Goal: Transaction & Acquisition: Purchase product/service

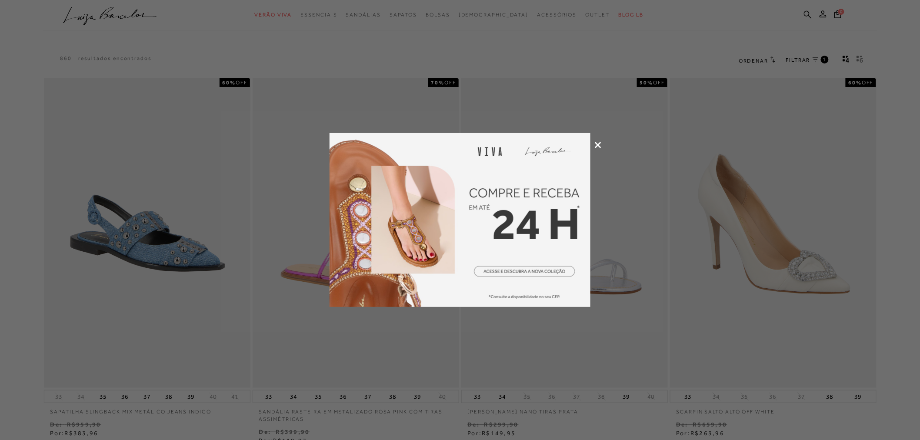
click at [601, 143] on icon at bounding box center [598, 145] width 7 height 7
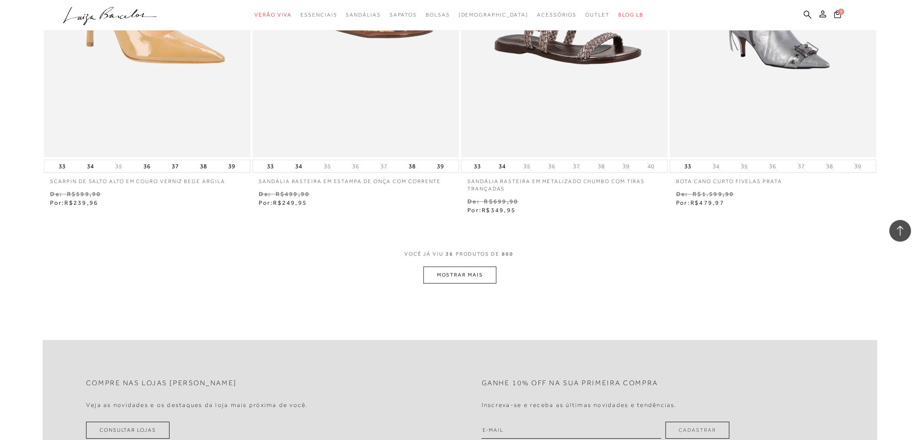
scroll to position [983, 0]
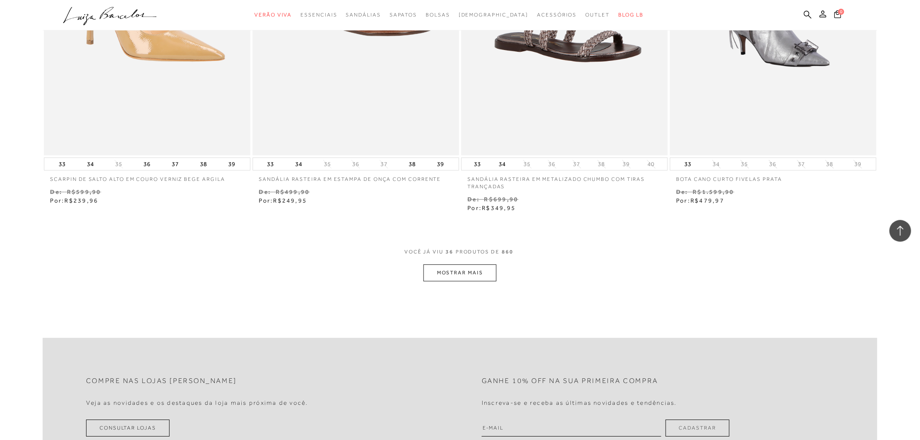
click at [493, 272] on button "MOSTRAR MAIS" at bounding box center [459, 272] width 73 height 17
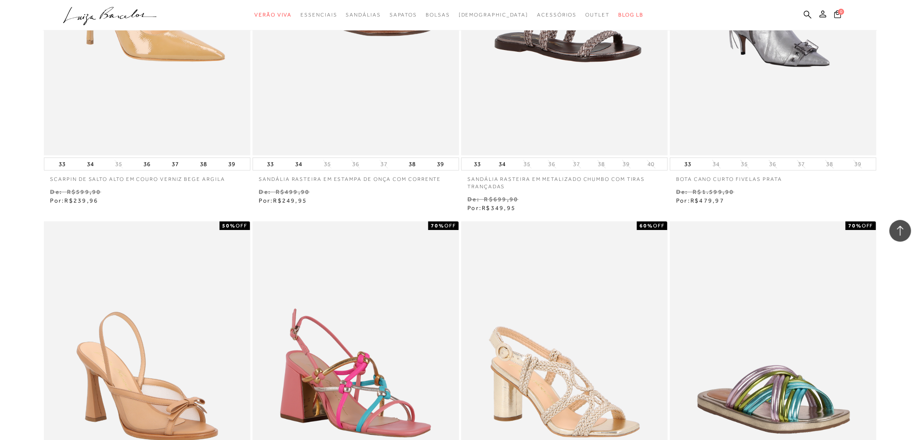
click at [904, 233] on icon at bounding box center [900, 230] width 11 height 11
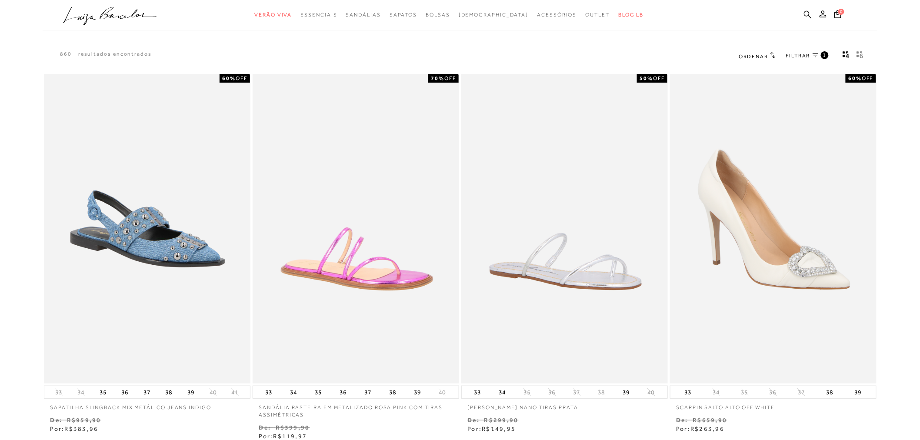
scroll to position [0, 0]
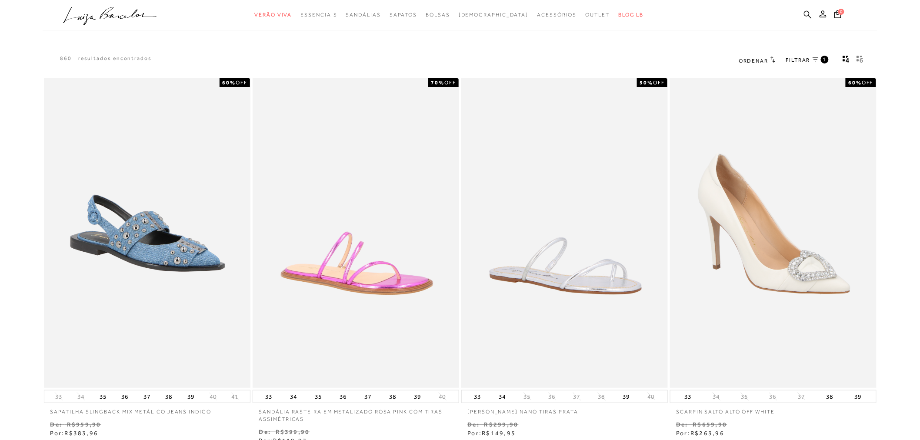
click at [859, 62] on icon "gridText6Desc" at bounding box center [859, 59] width 7 height 8
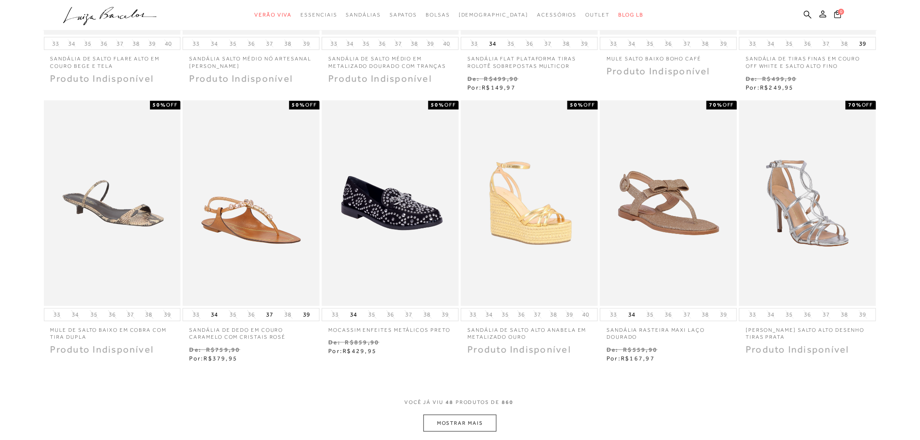
scroll to position [250, 0]
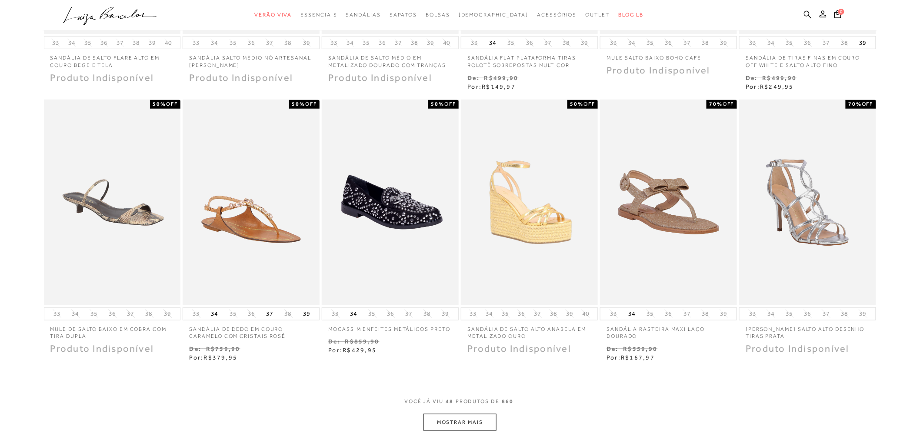
click at [495, 421] on button "MOSTRAR MAIS" at bounding box center [459, 422] width 73 height 17
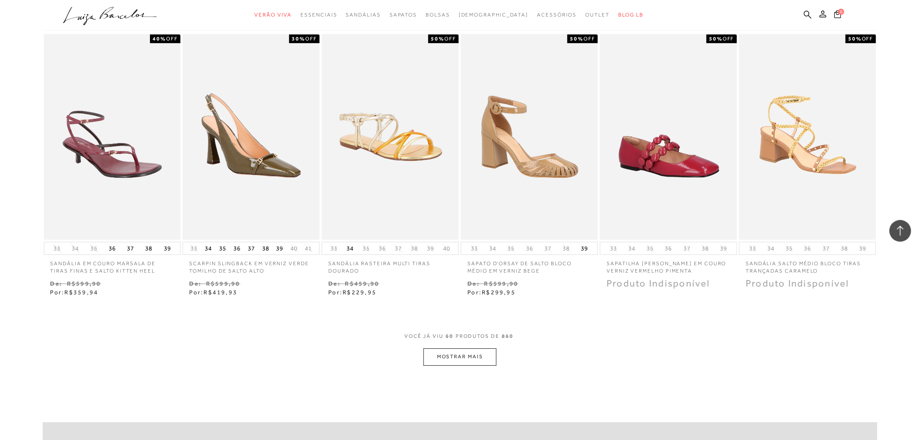
scroll to position [959, 0]
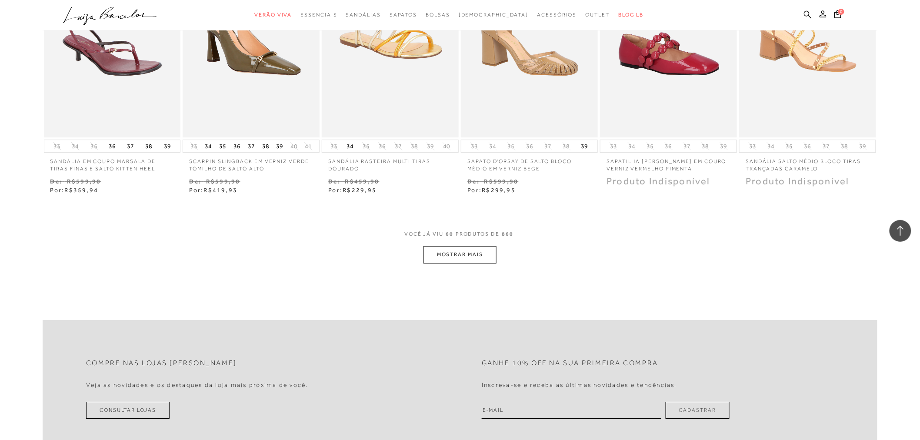
click at [470, 249] on button "MOSTRAR MAIS" at bounding box center [459, 254] width 73 height 17
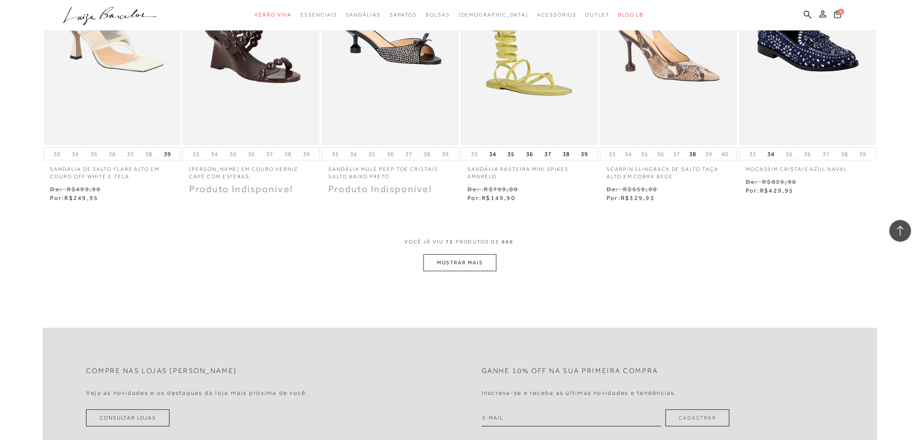
scroll to position [1496, 0]
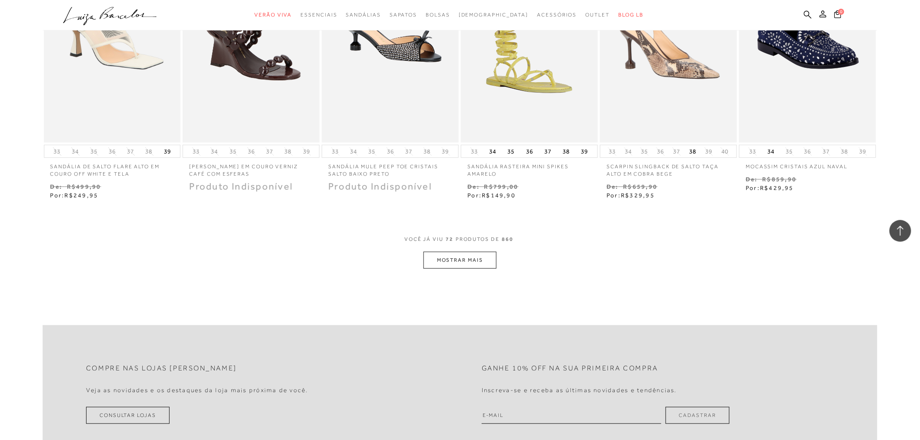
click at [468, 261] on button "MOSTRAR MAIS" at bounding box center [459, 260] width 73 height 17
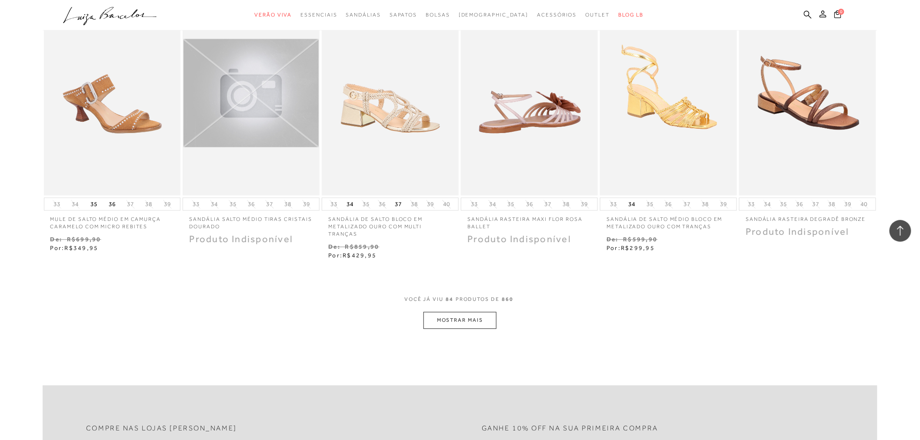
scroll to position [1999, 0]
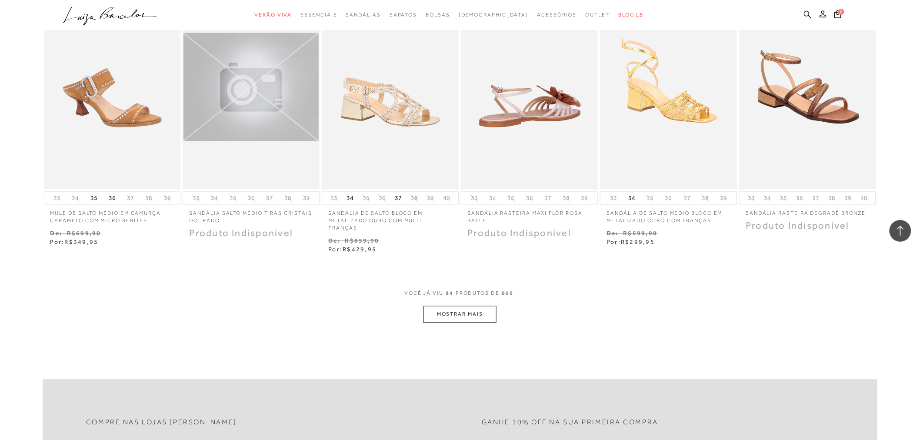
click at [446, 315] on button "MOSTRAR MAIS" at bounding box center [459, 314] width 73 height 17
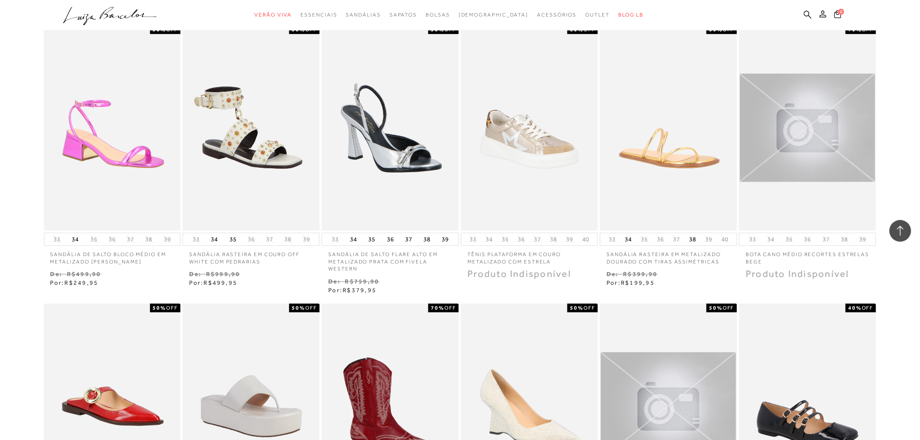
scroll to position [2255, 0]
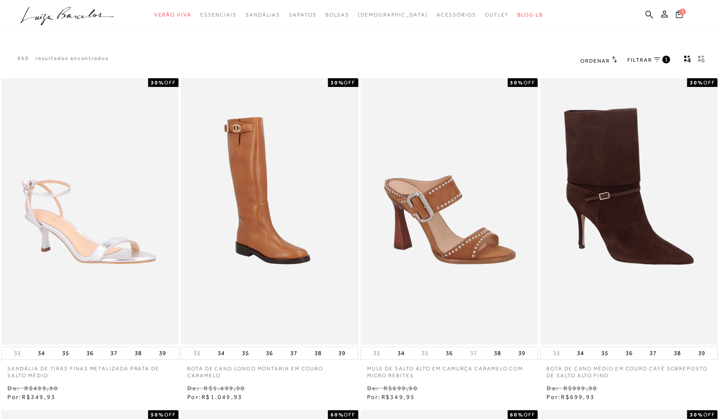
click at [705, 59] on icon "gridText6Desc" at bounding box center [702, 59] width 7 height 8
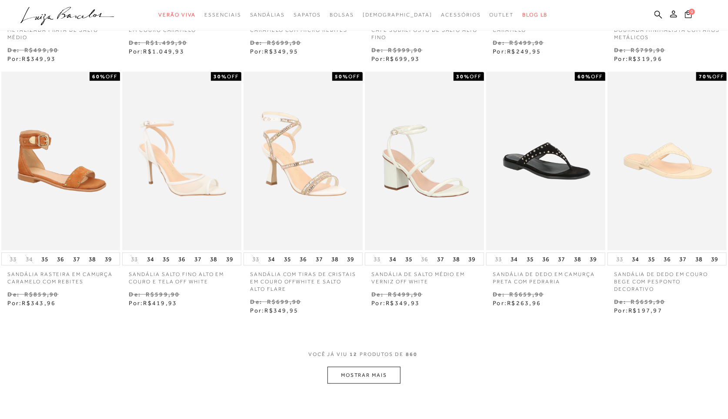
scroll to position [269, 0]
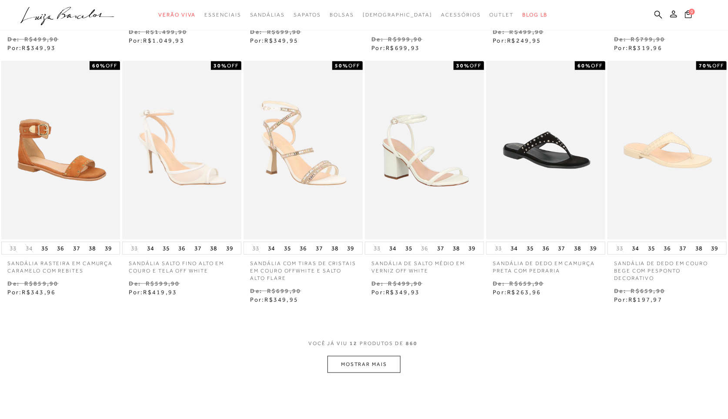
click at [394, 373] on button "MOSTRAR MAIS" at bounding box center [363, 364] width 73 height 17
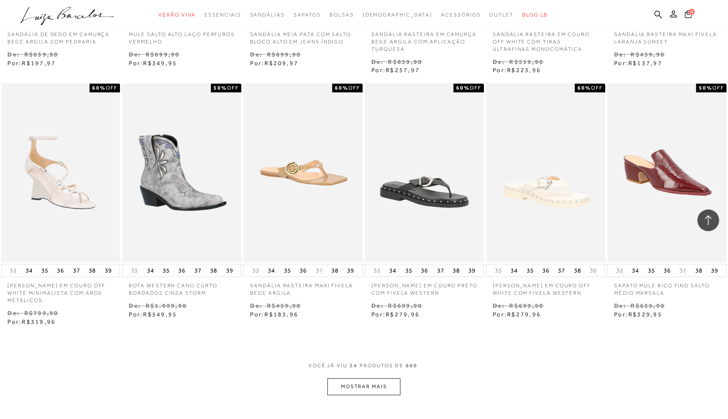
scroll to position [757, 0]
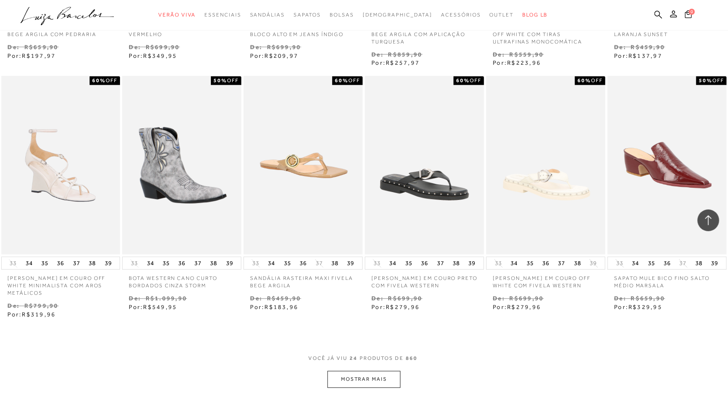
click at [380, 378] on button "MOSTRAR MAIS" at bounding box center [363, 379] width 73 height 17
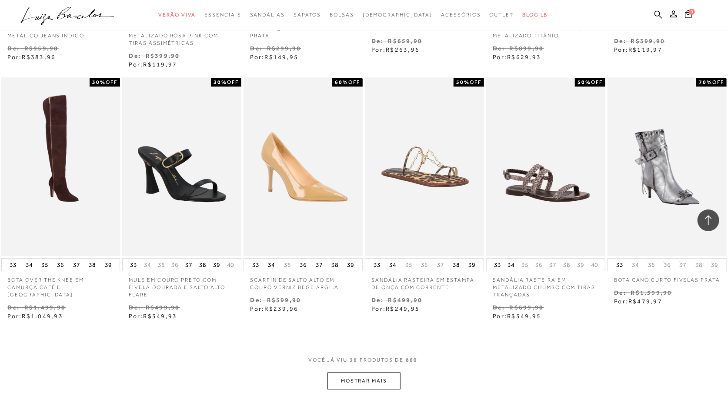
scroll to position [1305, 0]
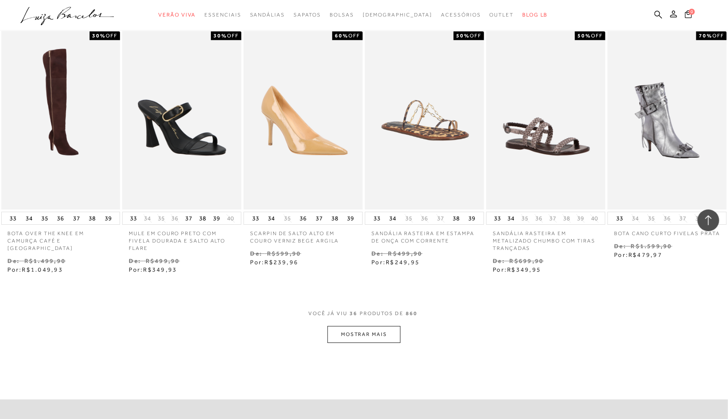
click at [370, 338] on button "MOSTRAR MAIS" at bounding box center [363, 334] width 73 height 17
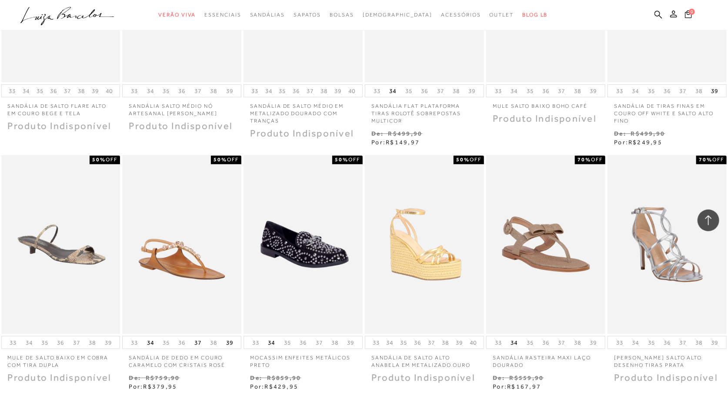
scroll to position [1767, 0]
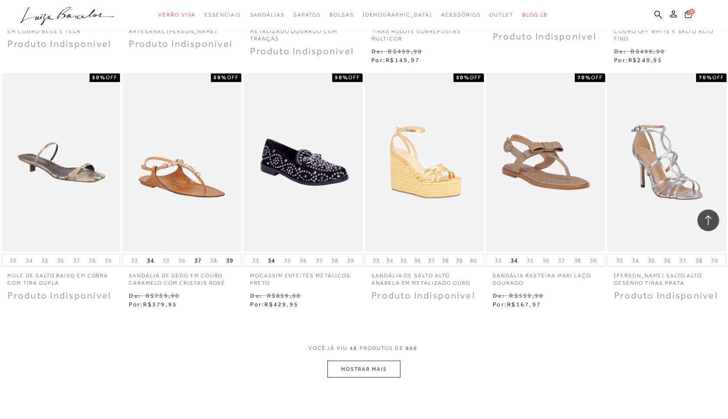
click at [359, 366] on button "MOSTRAR MAIS" at bounding box center [363, 369] width 73 height 17
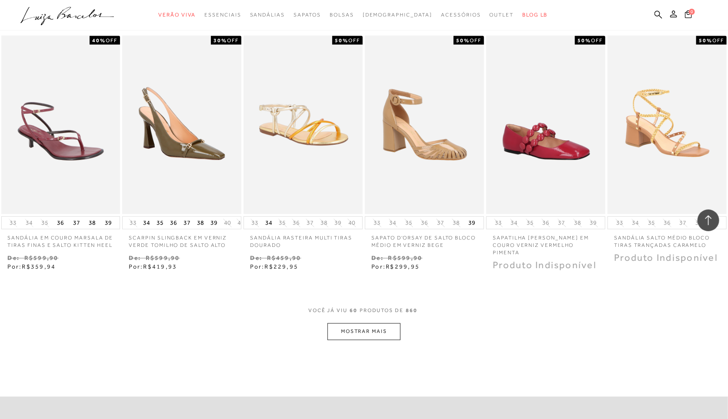
scroll to position [2347, 0]
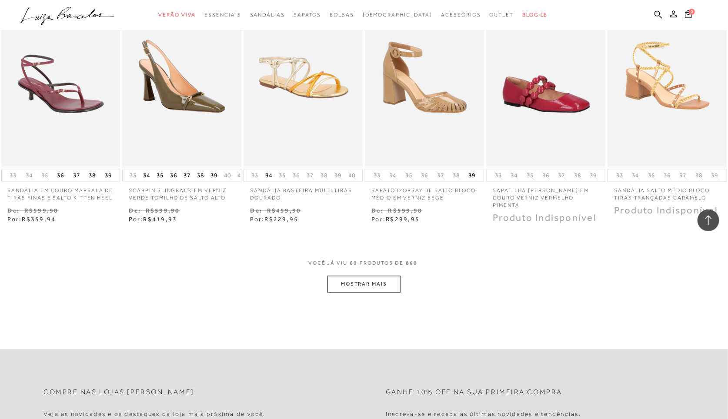
click at [389, 289] on button "MOSTRAR MAIS" at bounding box center [363, 284] width 73 height 17
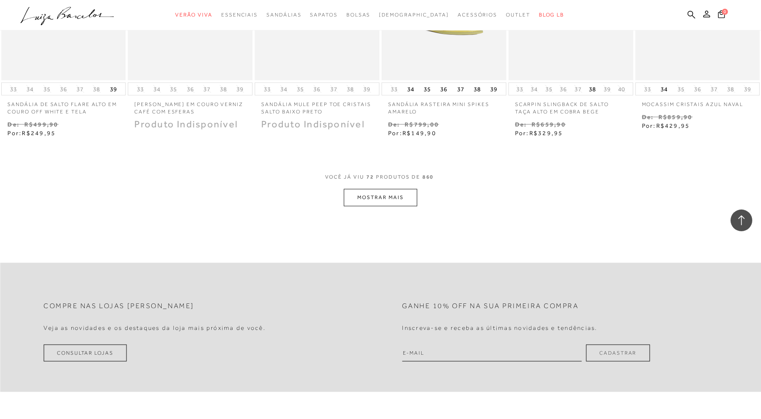
scroll to position [2817, 0]
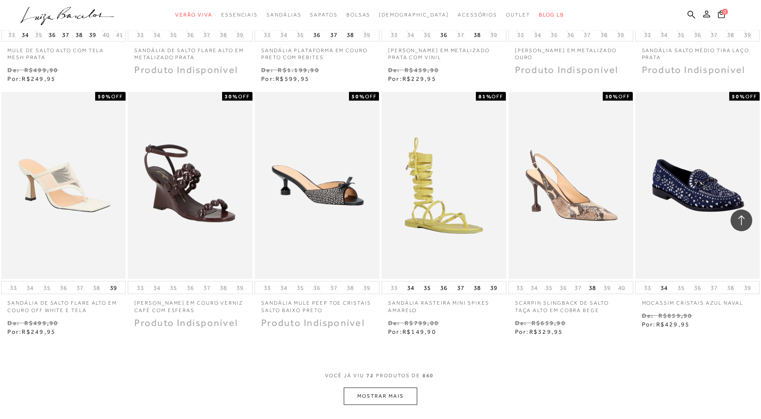
click at [380, 397] on button "MOSTRAR MAIS" at bounding box center [380, 396] width 73 height 17
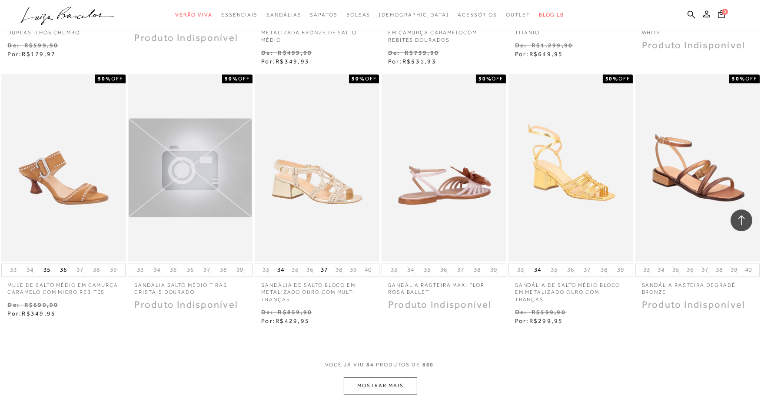
scroll to position [3362, 0]
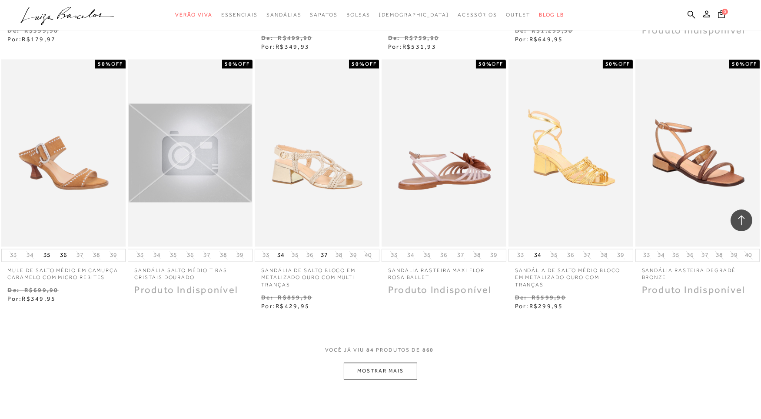
click at [386, 371] on button "MOSTRAR MAIS" at bounding box center [380, 371] width 73 height 17
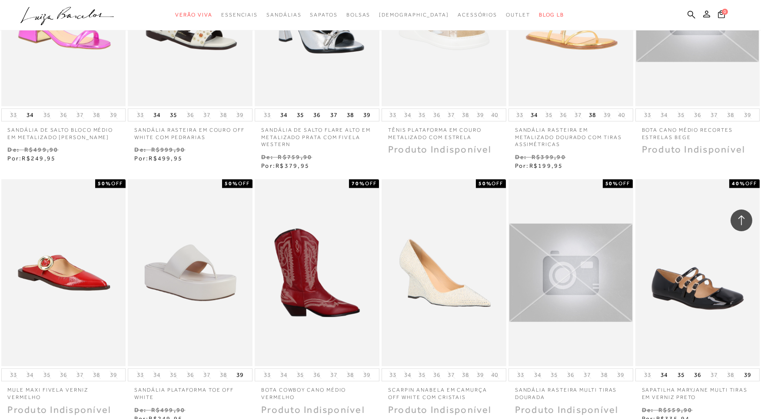
scroll to position [3903, 0]
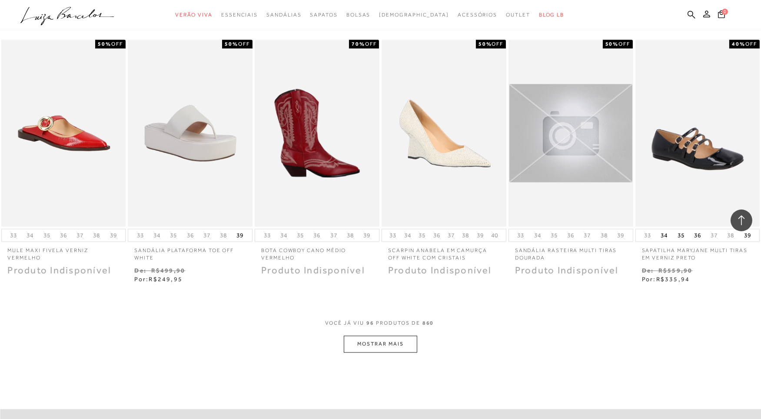
click at [371, 341] on button "MOSTRAR MAIS" at bounding box center [380, 344] width 73 height 17
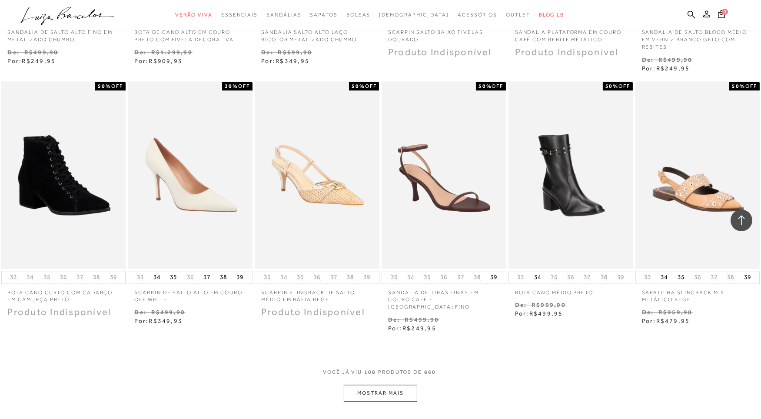
scroll to position [4404, 0]
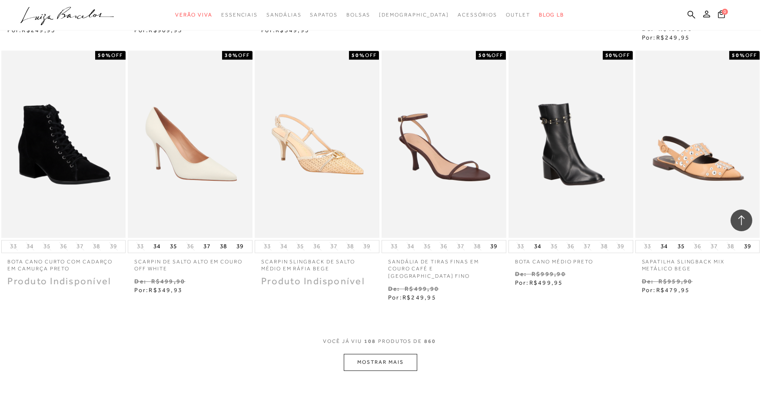
click at [378, 358] on button "MOSTRAR MAIS" at bounding box center [380, 362] width 73 height 17
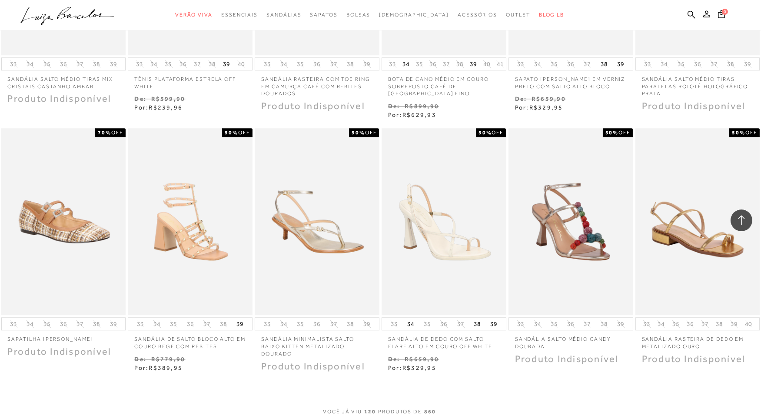
scroll to position [4853, 0]
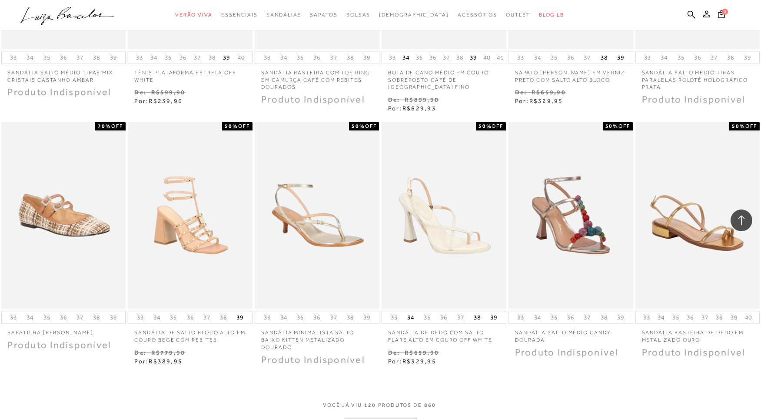
click at [410, 418] on button "MOSTRAR MAIS" at bounding box center [380, 426] width 73 height 17
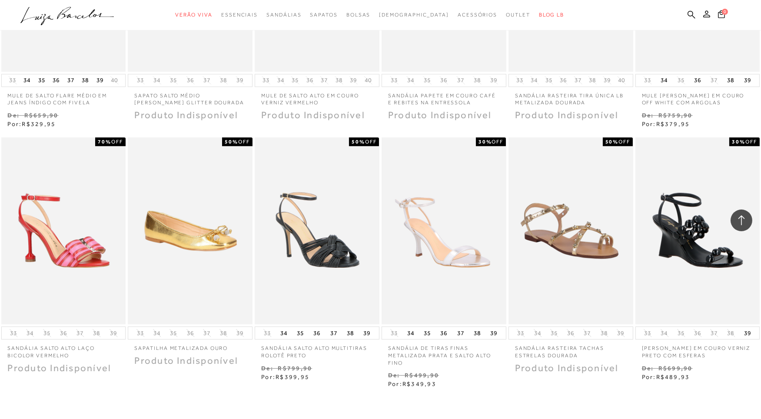
scroll to position [5395, 0]
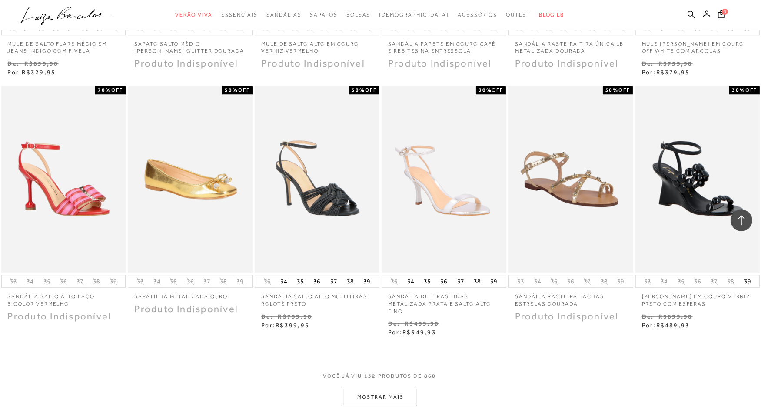
click at [378, 392] on button "MOSTRAR MAIS" at bounding box center [380, 397] width 73 height 17
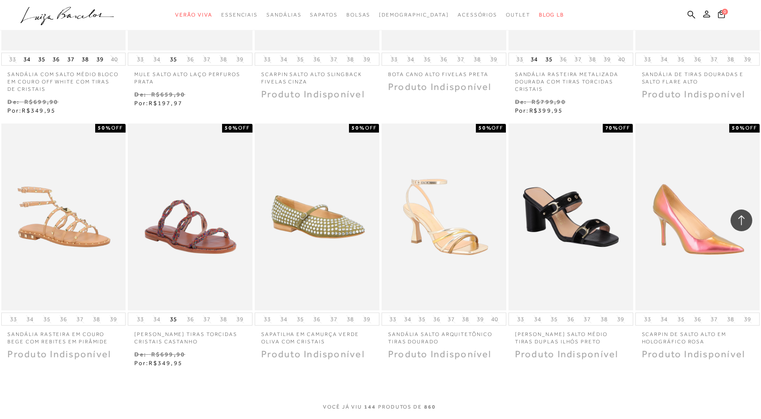
scroll to position [5925, 0]
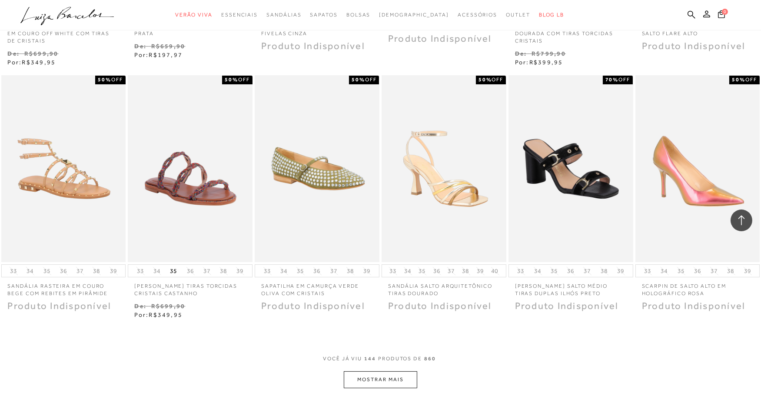
click at [377, 376] on button "MOSTRAR MAIS" at bounding box center [380, 379] width 73 height 17
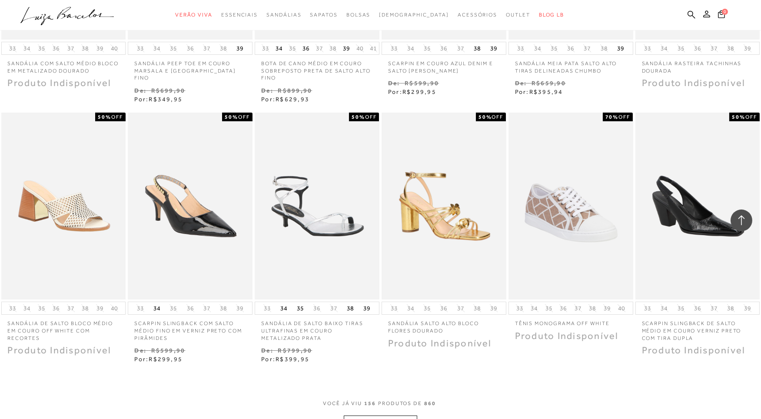
scroll to position [6453, 0]
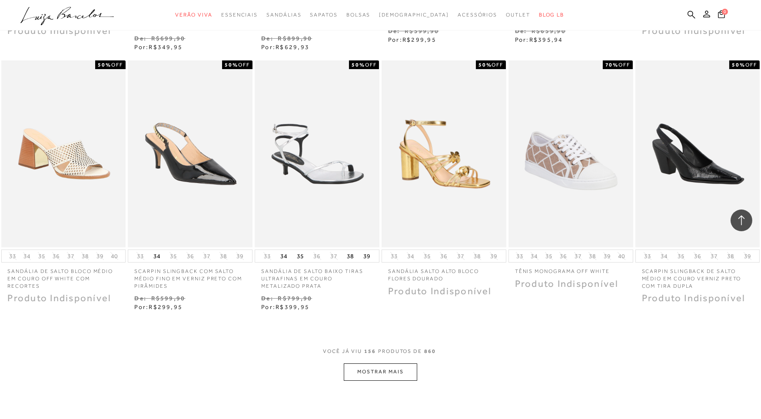
click at [376, 367] on button "MOSTRAR MAIS" at bounding box center [380, 371] width 73 height 17
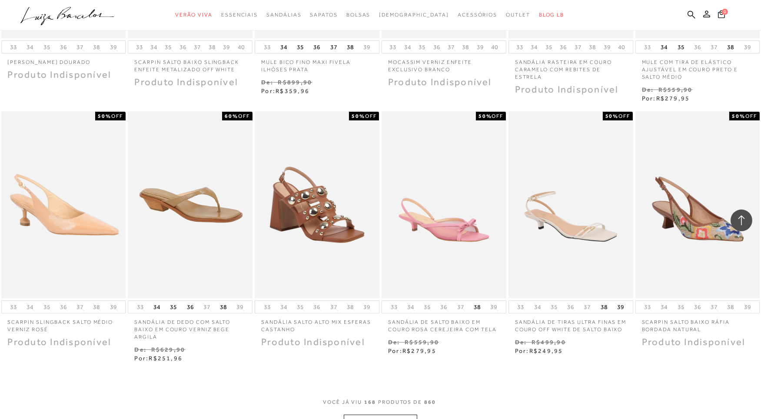
scroll to position [6987, 0]
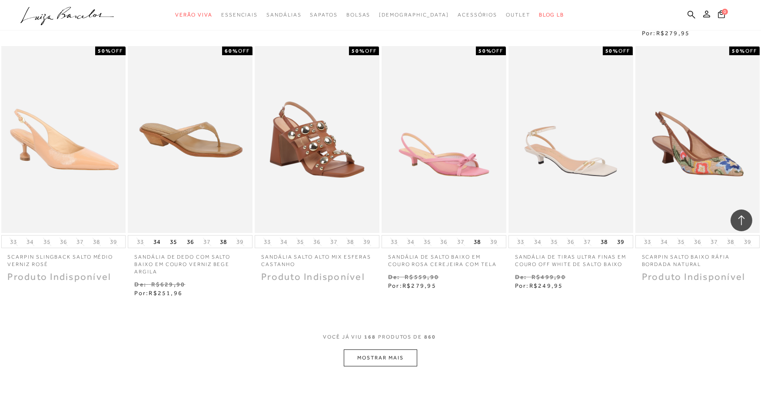
click at [371, 351] on button "MOSTRAR MAIS" at bounding box center [380, 357] width 73 height 17
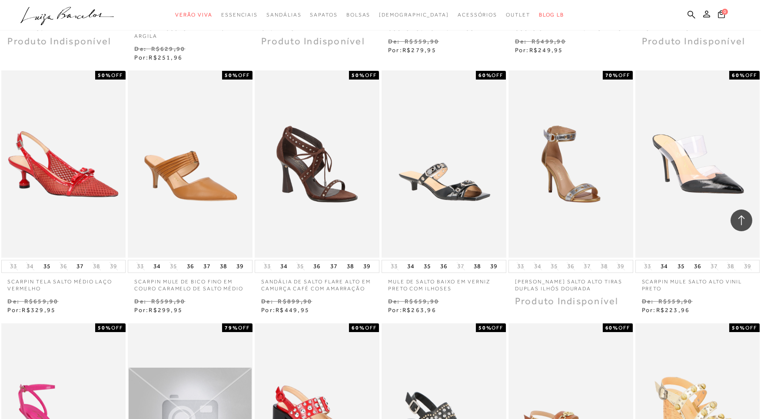
scroll to position [7451, 0]
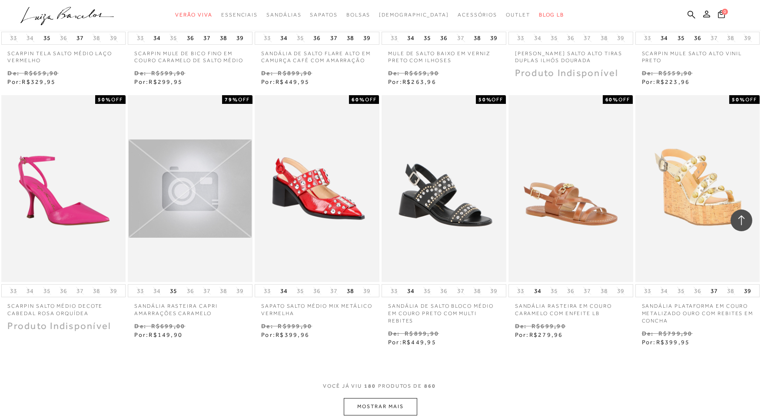
click at [394, 399] on button "MOSTRAR MAIS" at bounding box center [380, 406] width 73 height 17
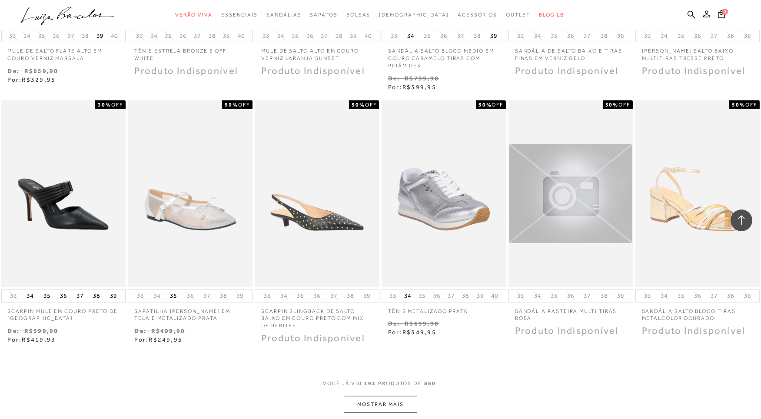
scroll to position [7987, 0]
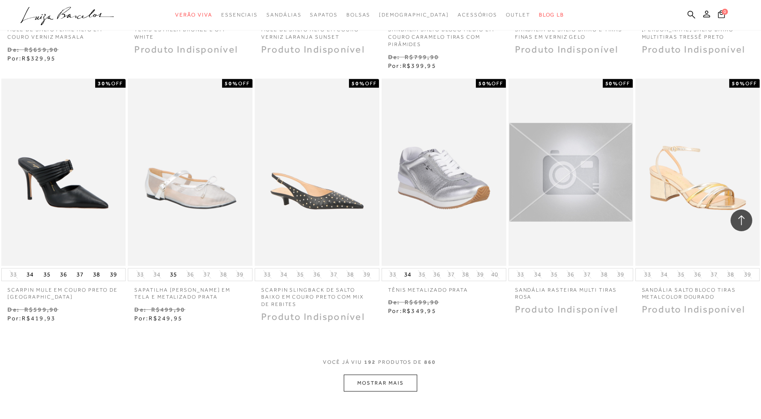
click at [386, 375] on button "MOSTRAR MAIS" at bounding box center [380, 383] width 73 height 17
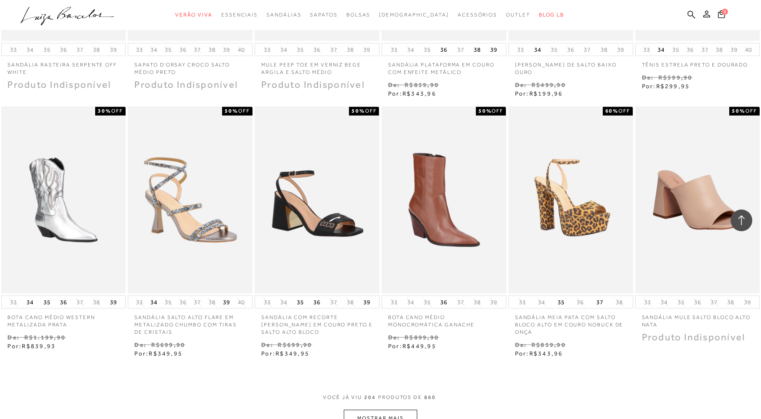
scroll to position [8543, 0]
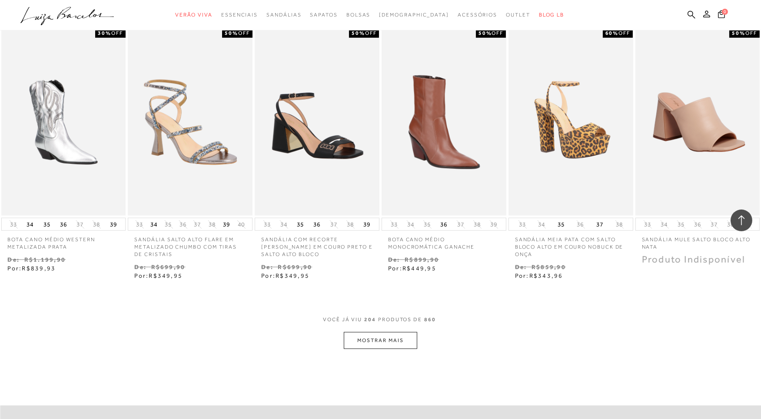
click at [379, 318] on div "VOCê JÁ VIU 204 PRODUTOS DE 860" at bounding box center [380, 324] width 115 height 16
click at [383, 338] on button "MOSTRAR MAIS" at bounding box center [380, 340] width 73 height 17
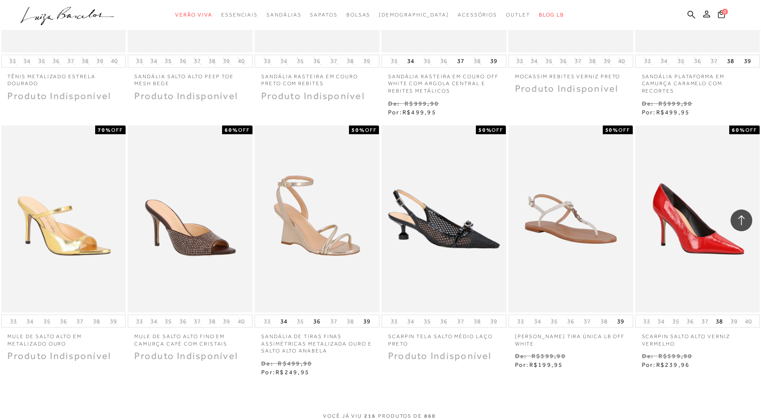
scroll to position [9096, 0]
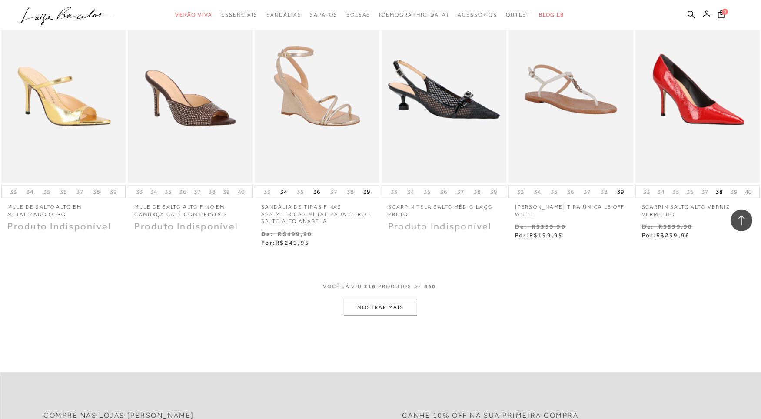
click at [375, 303] on button "MOSTRAR MAIS" at bounding box center [380, 307] width 73 height 17
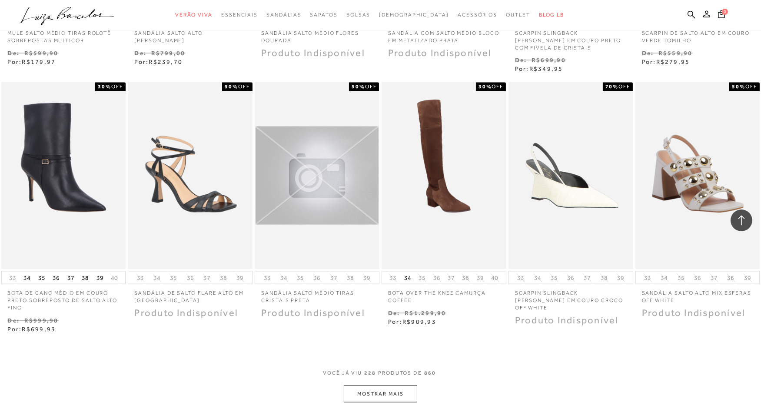
scroll to position [9566, 0]
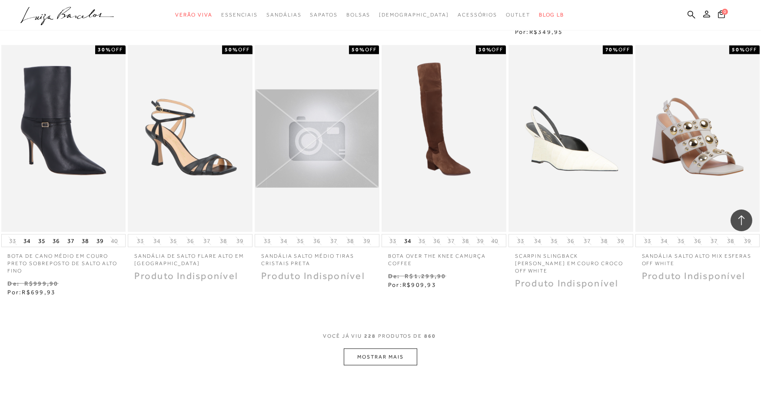
click at [394, 349] on button "MOSTRAR MAIS" at bounding box center [380, 357] width 73 height 17
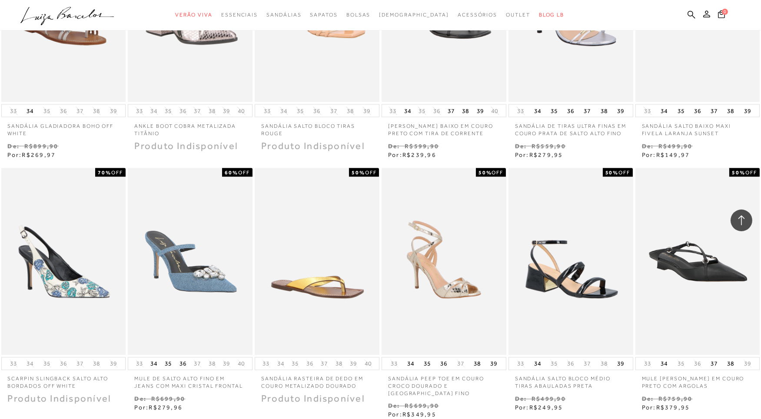
scroll to position [10099, 0]
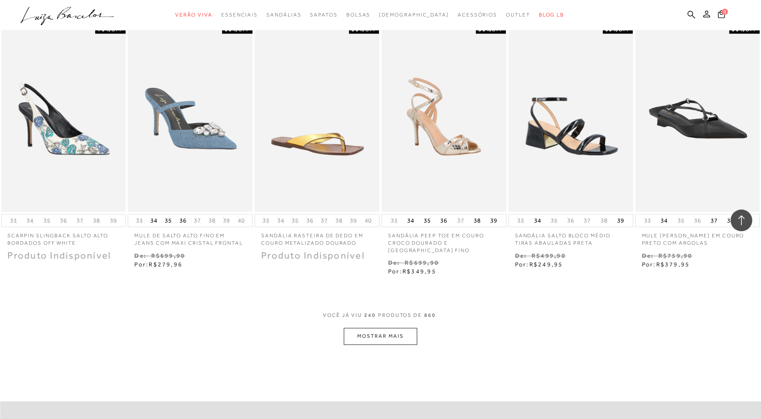
click at [408, 333] on button "MOSTRAR MAIS" at bounding box center [380, 336] width 73 height 17
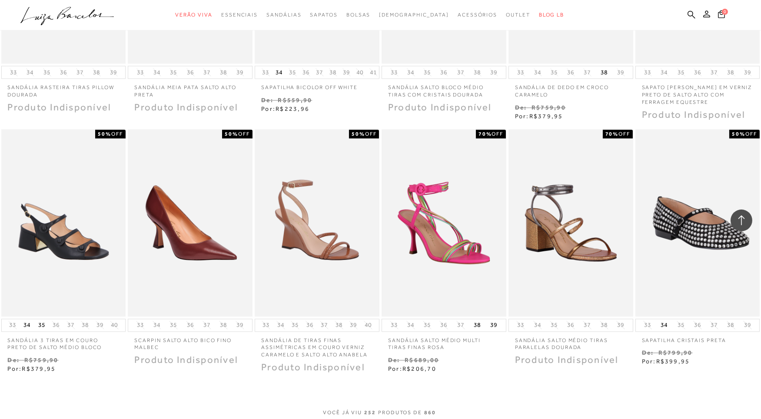
scroll to position [10521, 0]
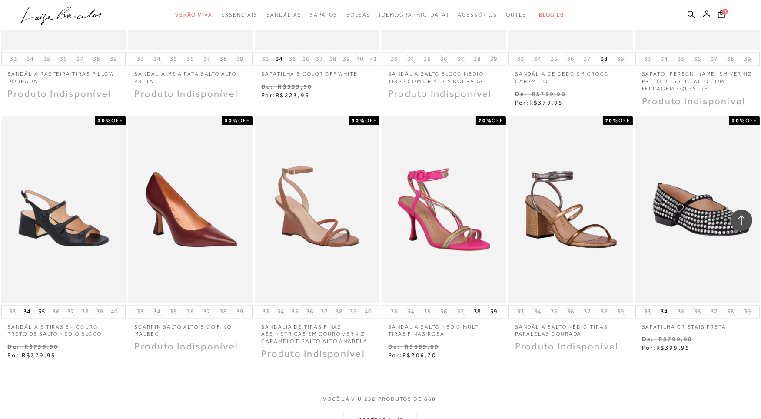
click at [406, 412] on button "MOSTRAR MAIS" at bounding box center [380, 420] width 73 height 17
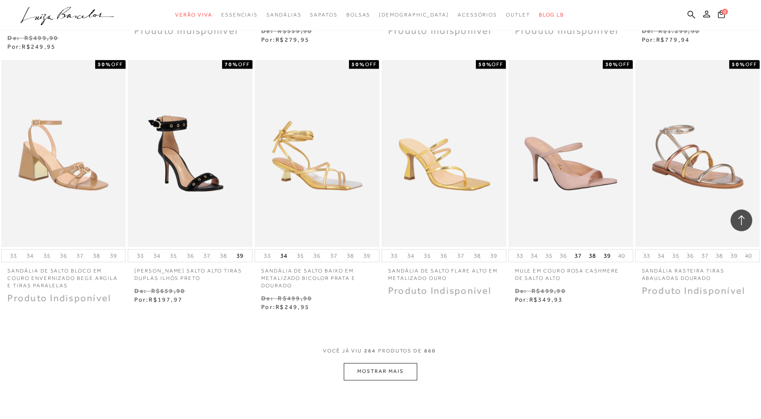
scroll to position [11104, 0]
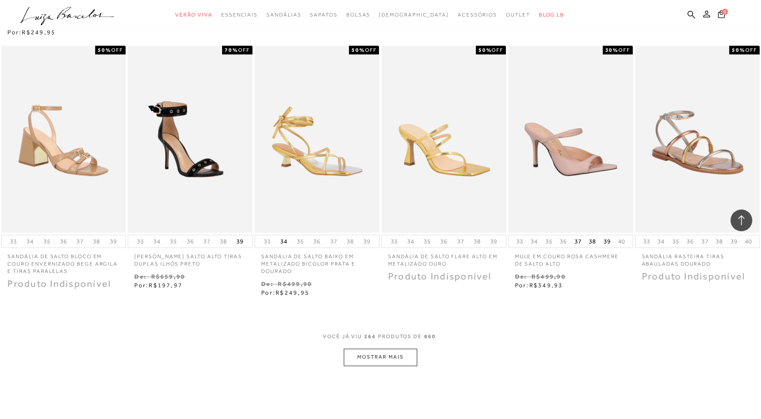
click at [387, 350] on button "MOSTRAR MAIS" at bounding box center [380, 357] width 73 height 17
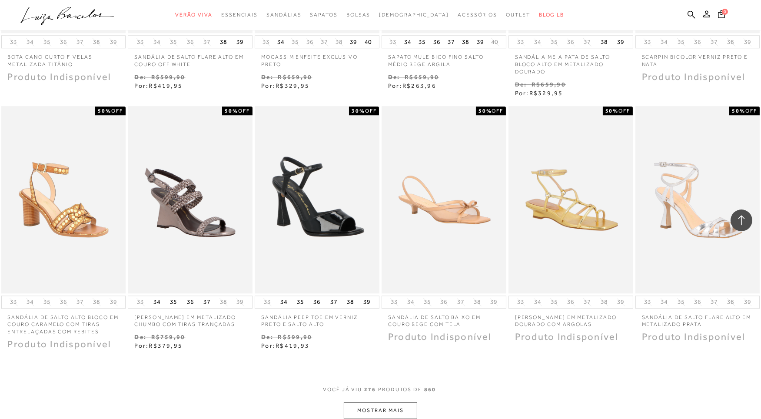
scroll to position [11608, 0]
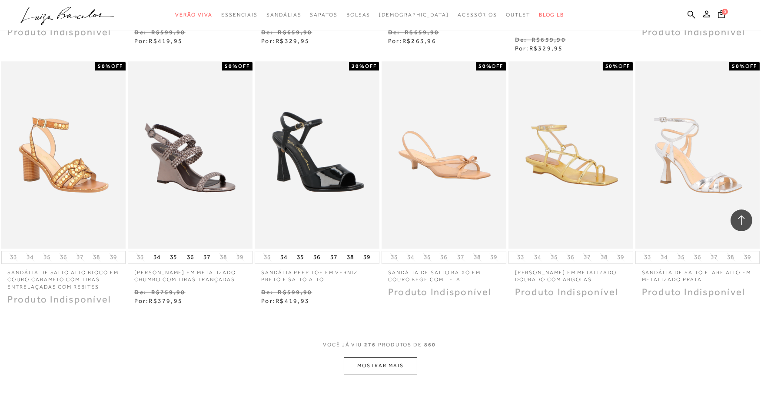
click at [399, 369] on button "MOSTRAR MAIS" at bounding box center [380, 365] width 73 height 17
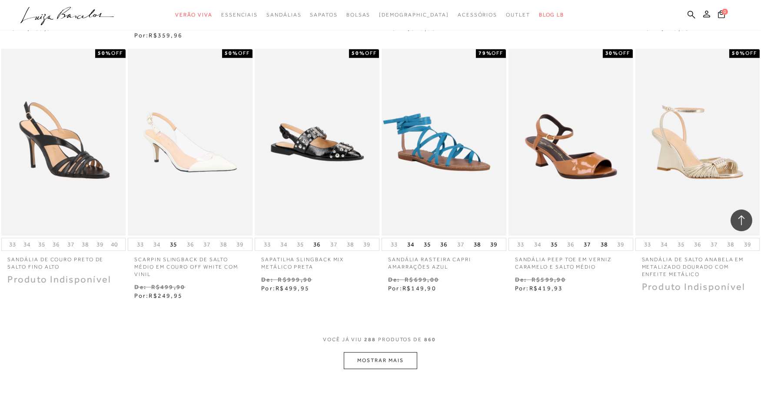
scroll to position [12165, 0]
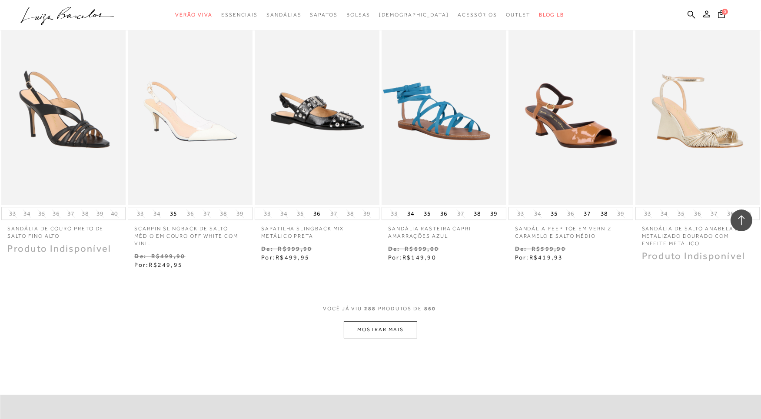
click at [408, 333] on button "MOSTRAR MAIS" at bounding box center [380, 329] width 73 height 17
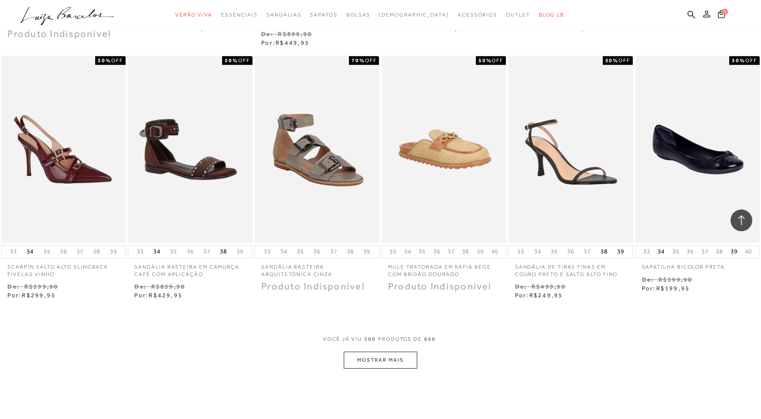
scroll to position [12728, 0]
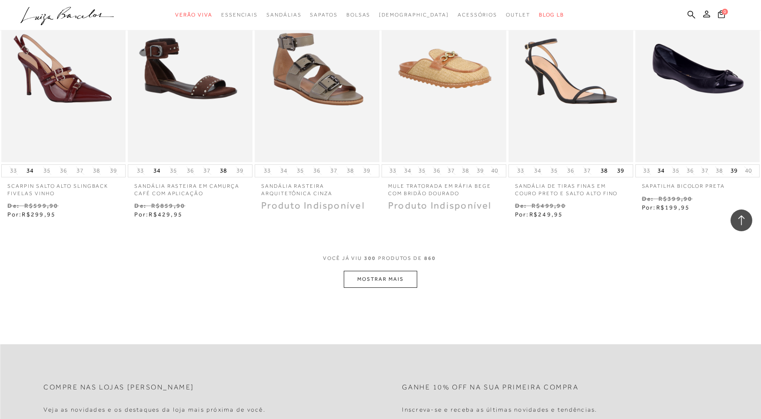
click at [389, 288] on button "MOSTRAR MAIS" at bounding box center [380, 279] width 73 height 17
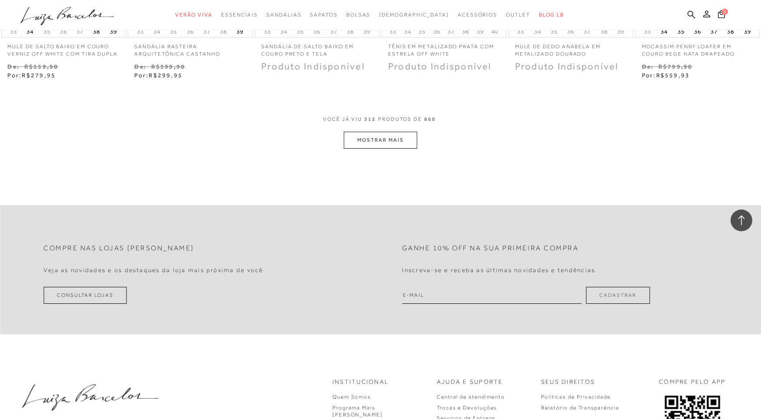
scroll to position [13363, 0]
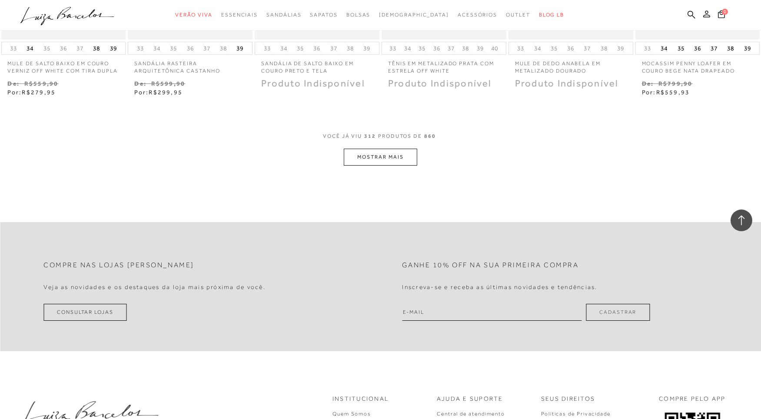
click at [709, 14] on icon at bounding box center [706, 13] width 7 height 7
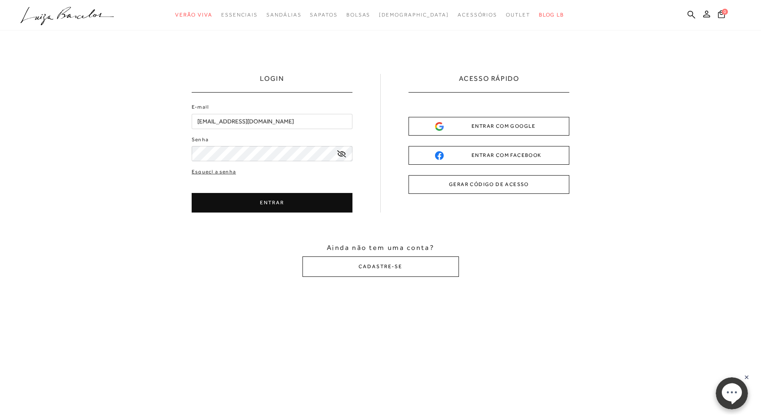
click at [345, 150] on icon at bounding box center [341, 153] width 9 height 7
click at [254, 198] on button "ENTRAR" at bounding box center [272, 203] width 161 height 20
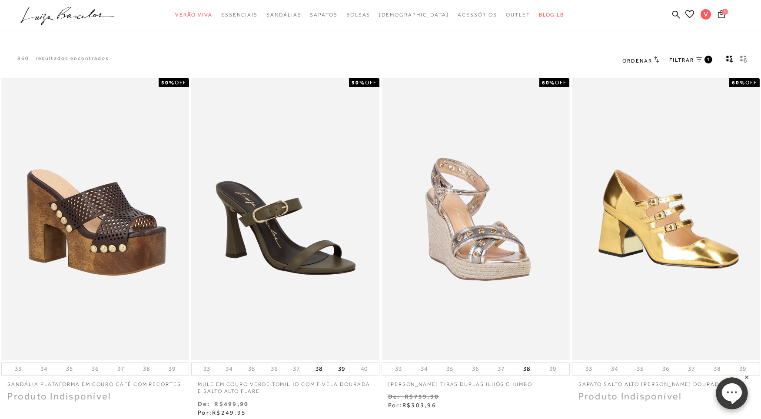
click at [721, 13] on icon at bounding box center [721, 14] width 7 height 8
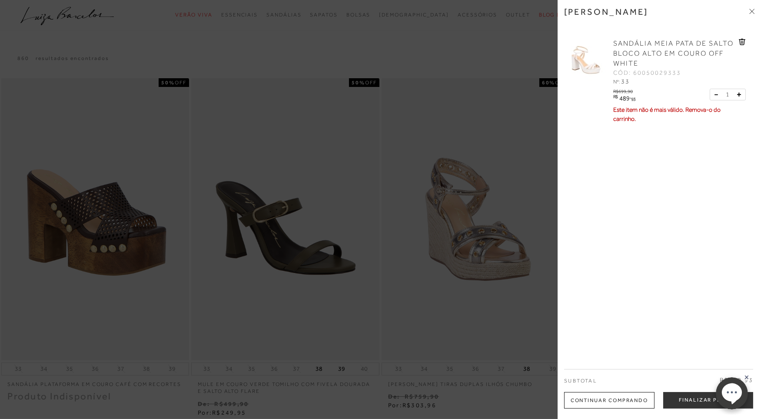
click at [749, 14] on span at bounding box center [751, 11] width 5 height 9
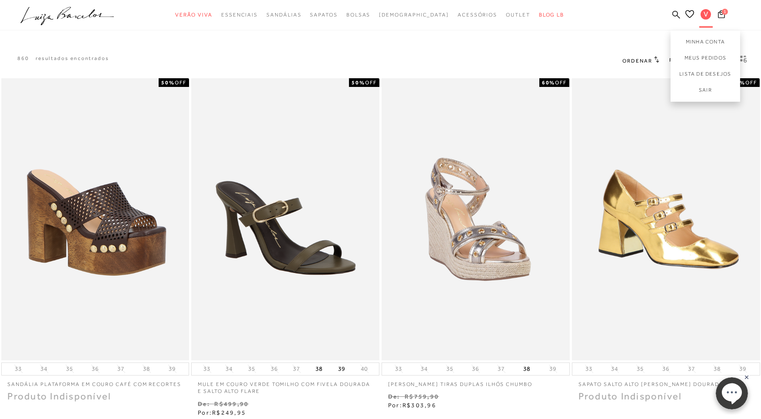
click at [705, 15] on span "V" at bounding box center [706, 14] width 10 height 10
click at [698, 57] on link "Meus Pedidos" at bounding box center [706, 58] width 70 height 16
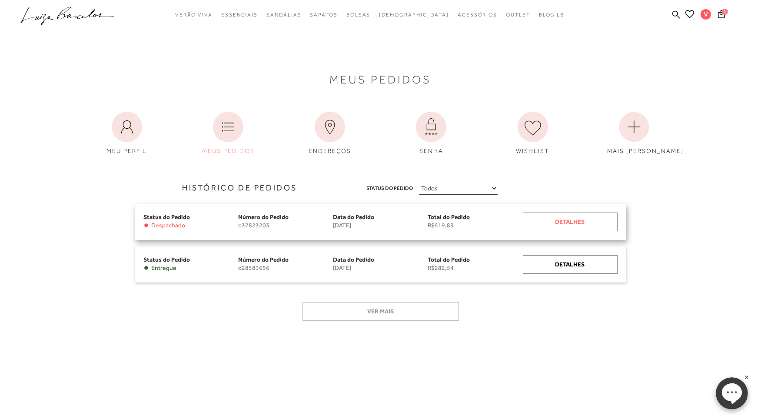
click at [556, 224] on div "Detalhes" at bounding box center [570, 222] width 95 height 19
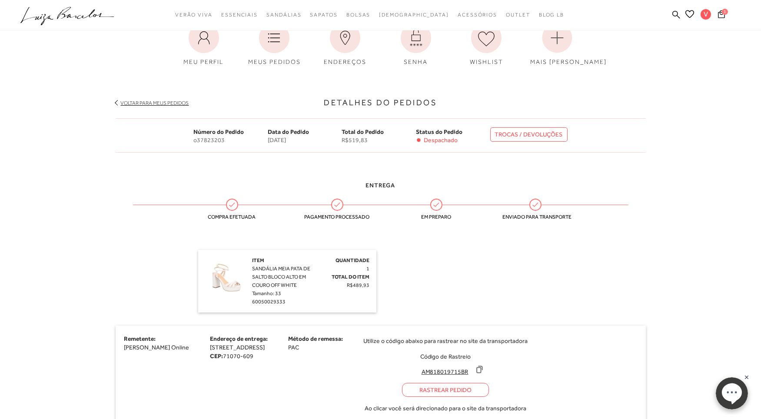
scroll to position [145, 0]
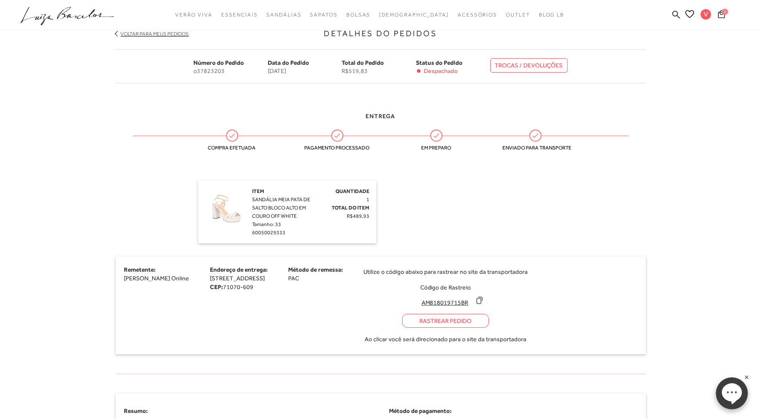
click at [482, 298] on icon at bounding box center [480, 300] width 6 height 7
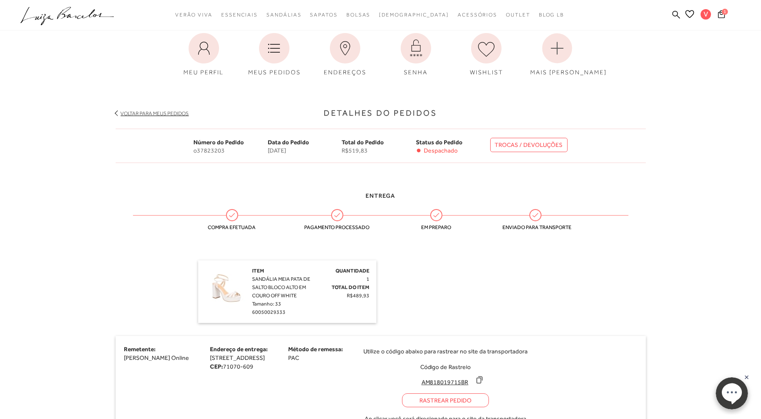
scroll to position [48, 0]
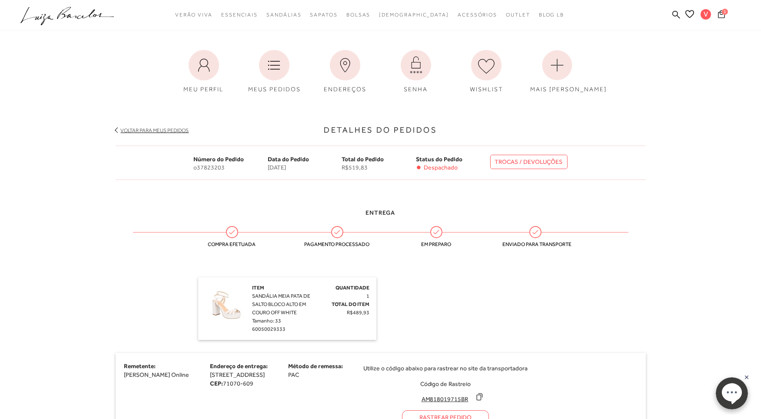
click at [723, 19] on button "1" at bounding box center [721, 16] width 12 height 12
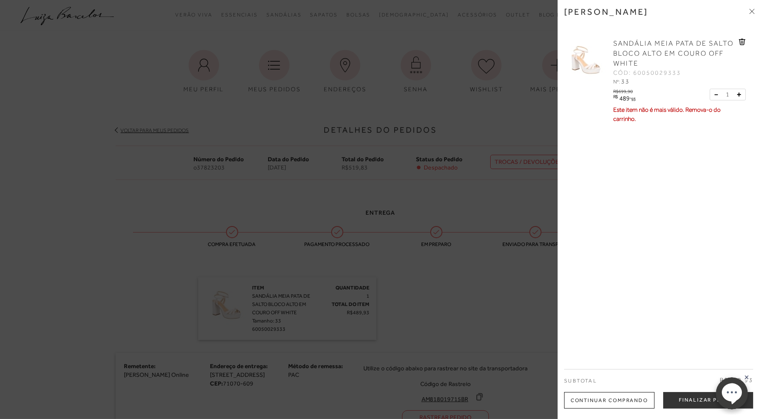
click at [546, 87] on div at bounding box center [380, 209] width 761 height 419
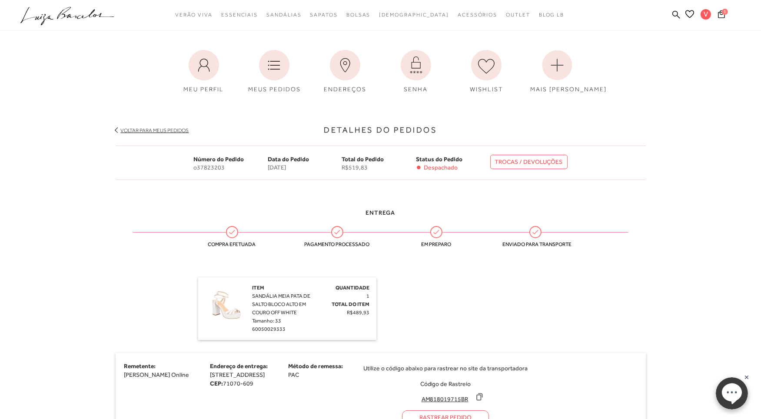
click at [728, 13] on div "1" at bounding box center [738, 16] width 46 height 12
click at [720, 13] on icon at bounding box center [721, 14] width 7 height 8
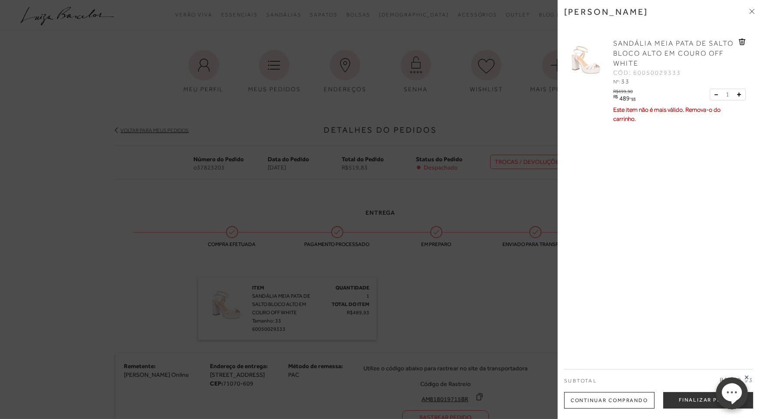
click at [736, 40] on div "SANDÁLIA MEIA PATA DE SALTO BLOCO ALTO EM COURO OFF WHITE CÓD: 60050029333 Nº: …" at bounding box center [675, 63] width 128 height 48
click at [741, 40] on icon at bounding box center [741, 41] width 1 height 3
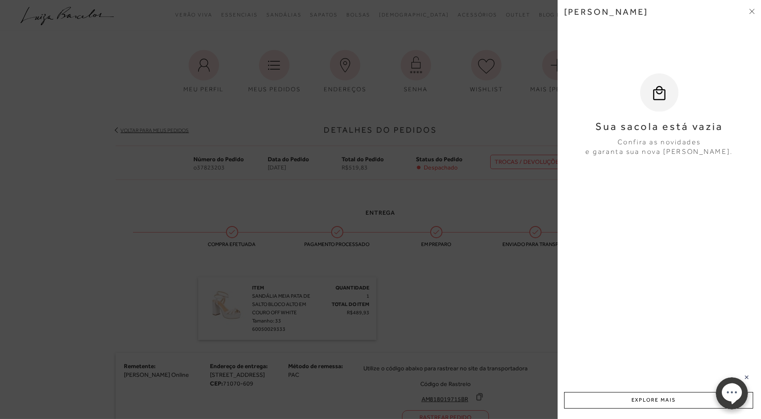
click at [753, 7] on span at bounding box center [751, 11] width 5 height 9
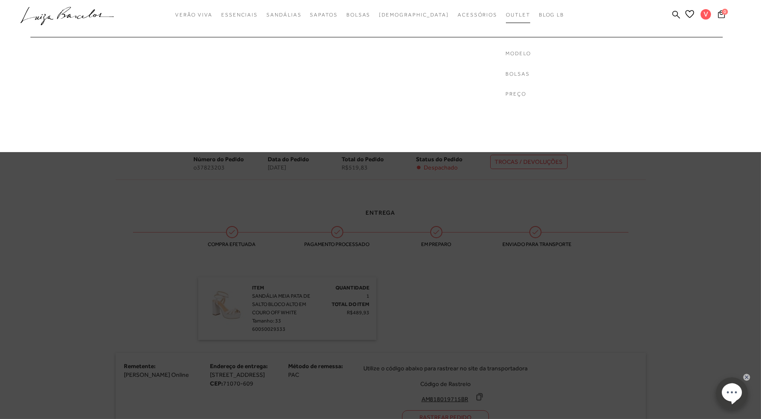
click at [506, 13] on span "Outlet" at bounding box center [518, 15] width 24 height 6
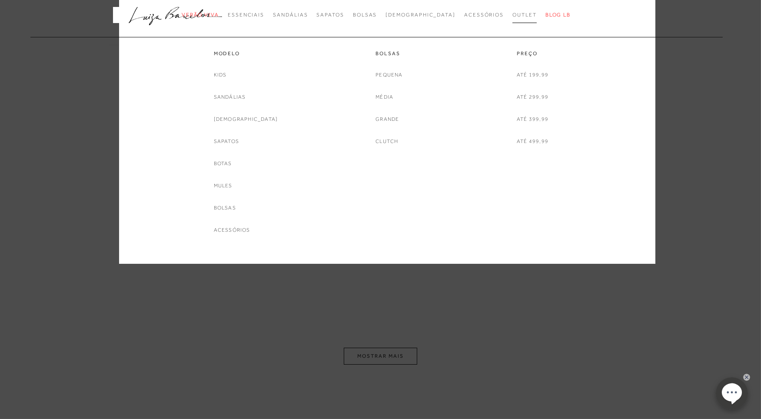
click at [512, 15] on span "Outlet" at bounding box center [524, 15] width 24 height 6
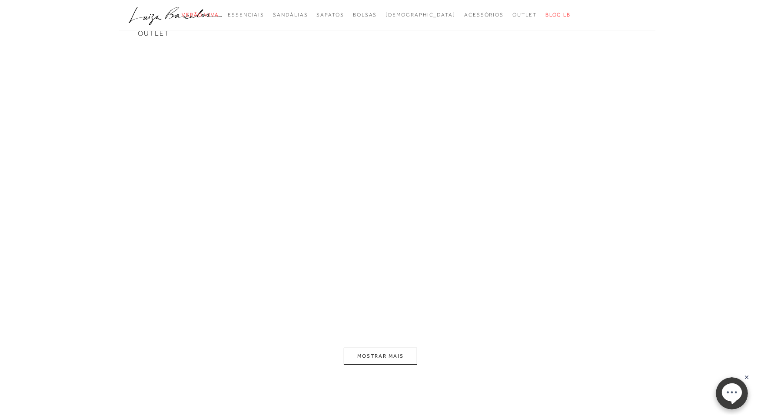
click at [375, 355] on button "MOSTRAR MAIS" at bounding box center [380, 356] width 73 height 17
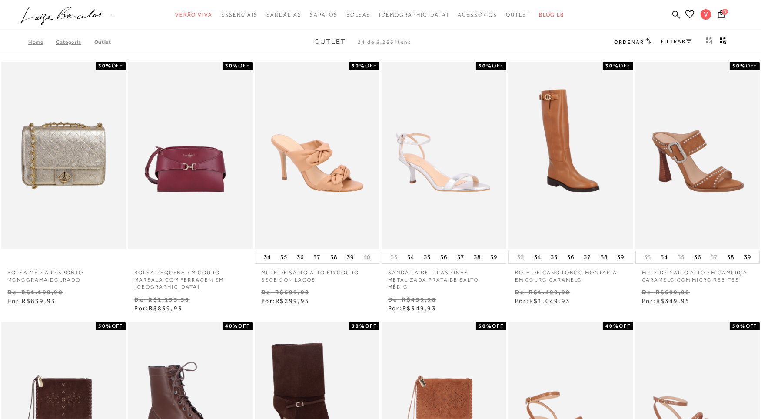
click at [676, 46] on div "FILTRAR" at bounding box center [677, 42] width 30 height 11
click at [675, 40] on link "FILTRAR" at bounding box center [677, 41] width 30 height 6
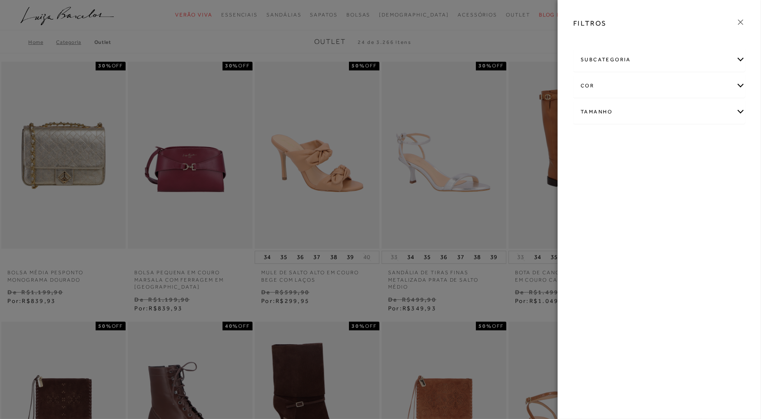
click at [600, 108] on div "Tamanho" at bounding box center [659, 111] width 171 height 23
click at [636, 163] on span "33" at bounding box center [636, 163] width 13 height 7
click at [636, 163] on input "33" at bounding box center [632, 164] width 9 height 9
checkbox input "true"
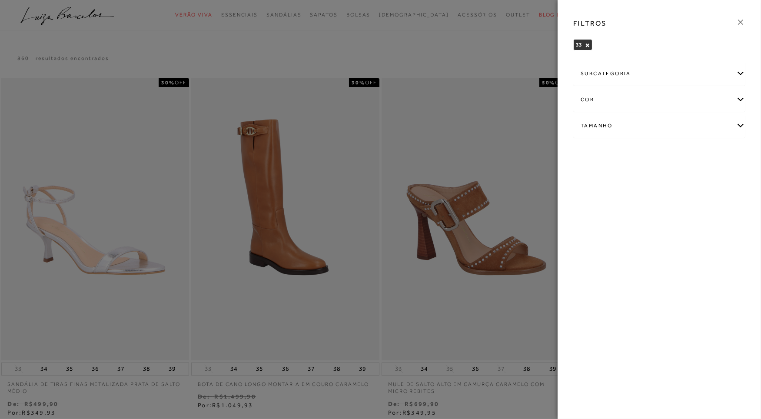
click at [742, 21] on icon at bounding box center [740, 22] width 5 height 5
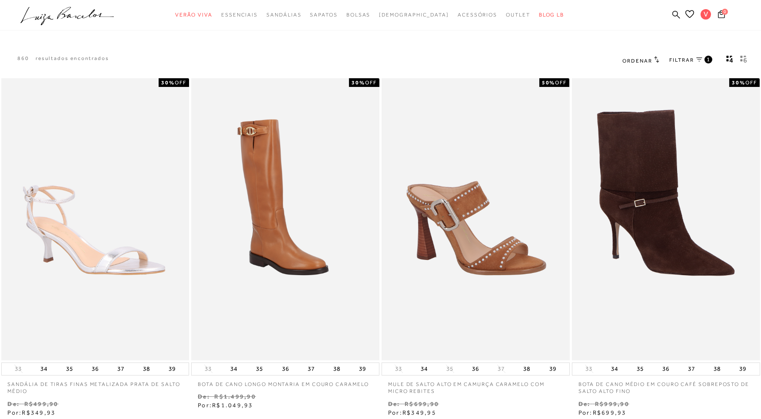
click at [742, 58] on icon "gridText6Desc" at bounding box center [743, 59] width 7 height 8
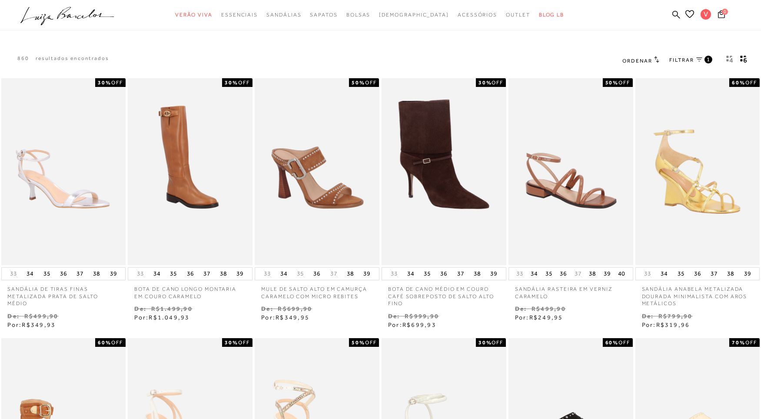
click at [701, 59] on icon at bounding box center [699, 59] width 6 height 4
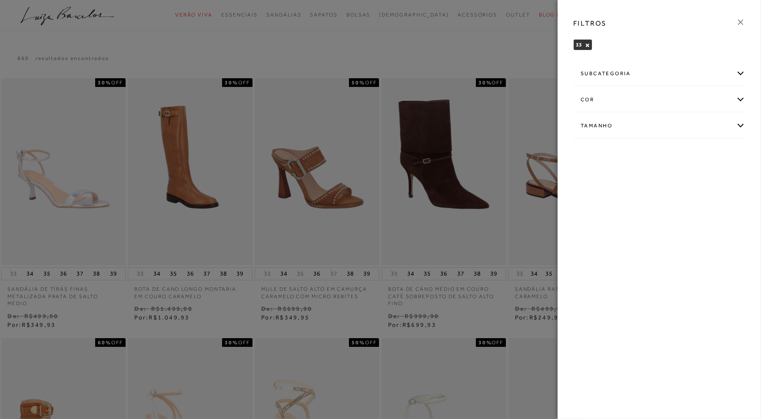
click at [742, 21] on icon at bounding box center [740, 22] width 5 height 5
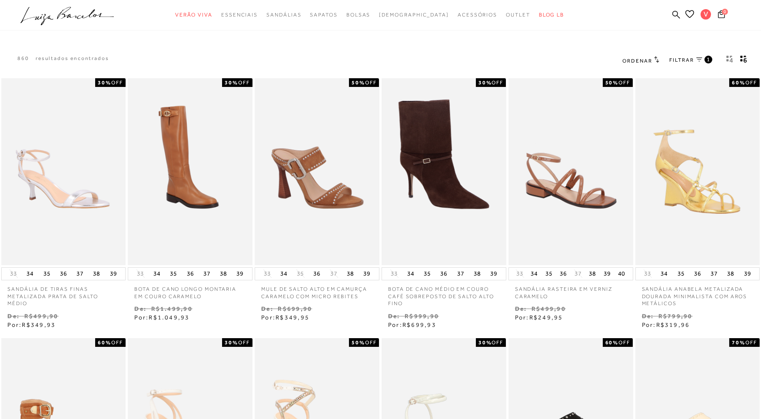
click at [648, 62] on span "Ordenar" at bounding box center [637, 61] width 30 height 6
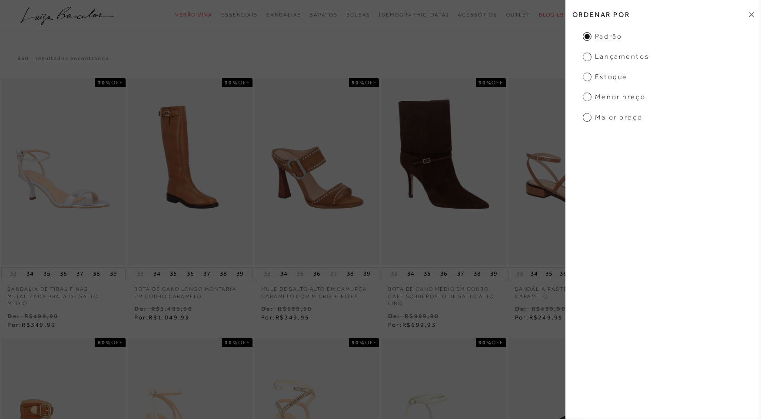
click at [611, 120] on span "Maior Preço" at bounding box center [613, 118] width 60 height 10
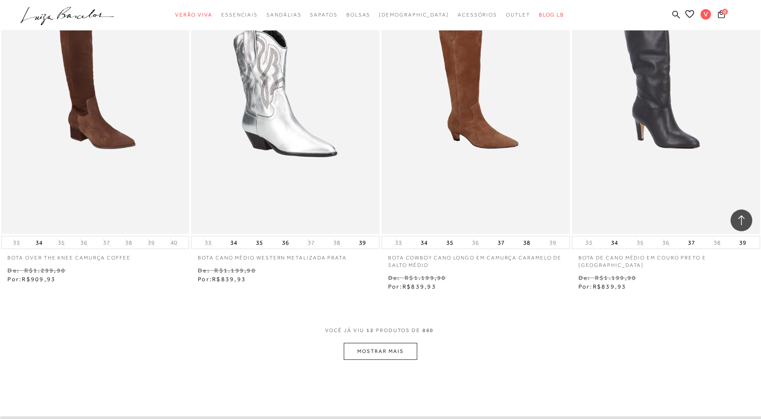
scroll to position [918, 0]
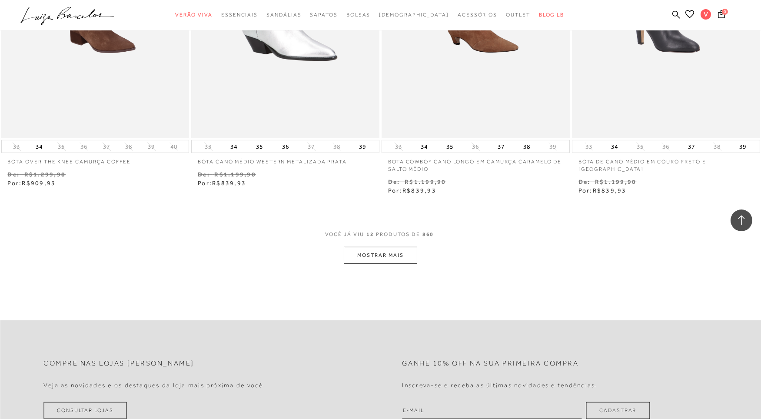
click at [400, 261] on button "MOSTRAR MAIS" at bounding box center [380, 255] width 73 height 17
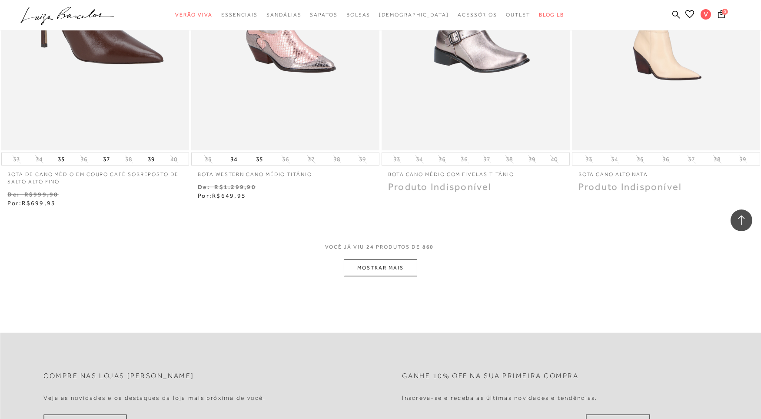
scroll to position [2067, 0]
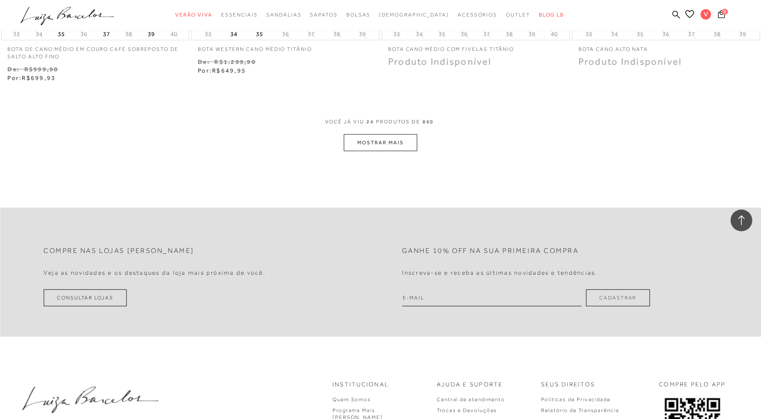
click at [386, 135] on button "MOSTRAR MAIS" at bounding box center [380, 142] width 73 height 17
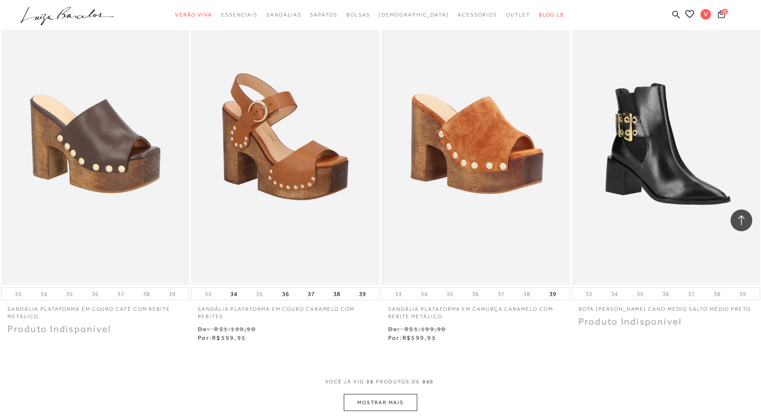
scroll to position [2917, 0]
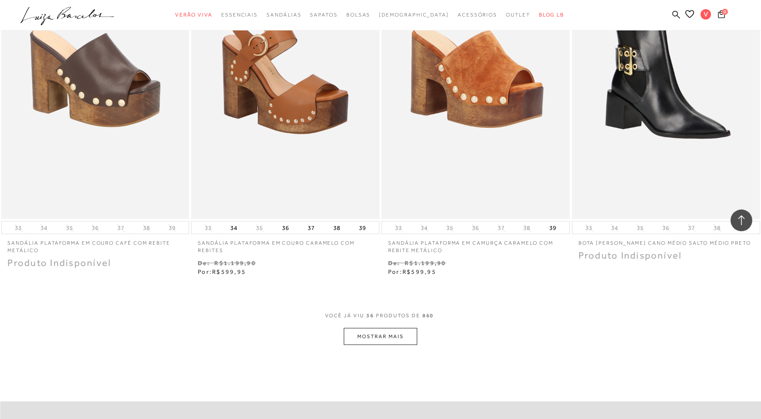
click at [366, 343] on button "MOSTRAR MAIS" at bounding box center [380, 336] width 73 height 17
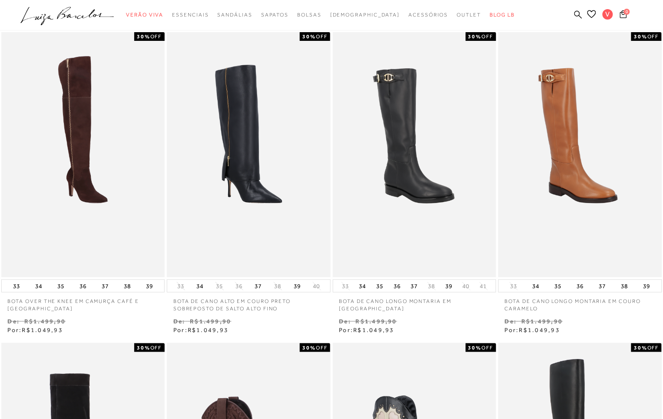
scroll to position [0, 0]
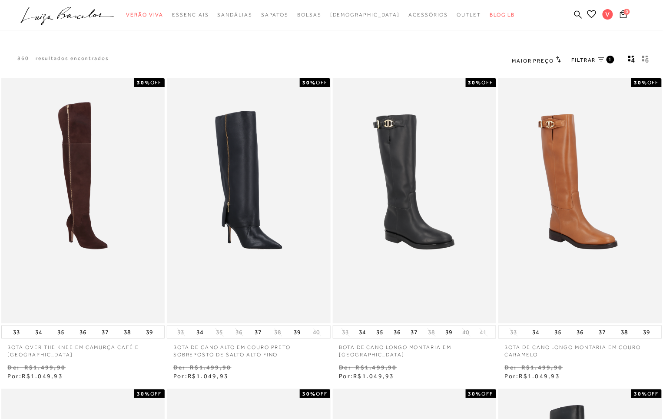
click at [646, 57] on icon "gridText6Desc" at bounding box center [647, 56] width 3 height 3
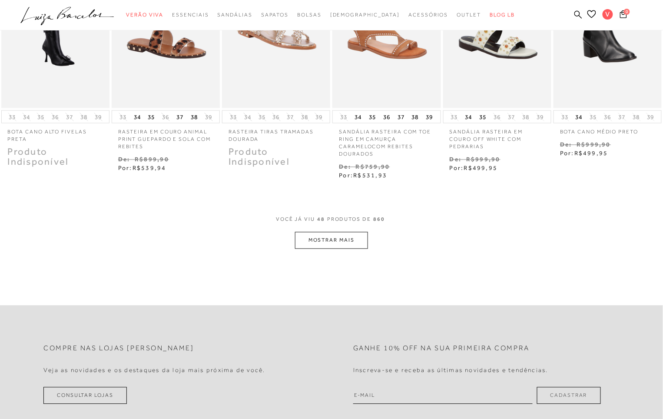
scroll to position [411, 0]
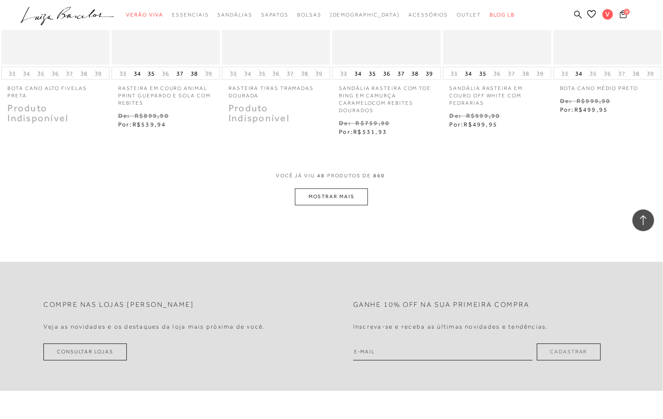
click at [356, 196] on button "MOSTRAR MAIS" at bounding box center [331, 197] width 73 height 17
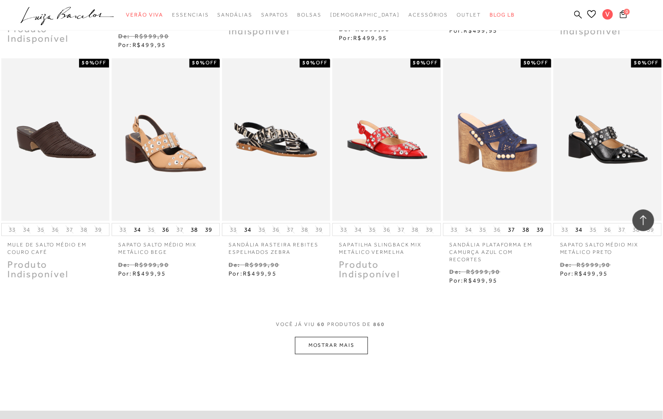
scroll to position [789, 0]
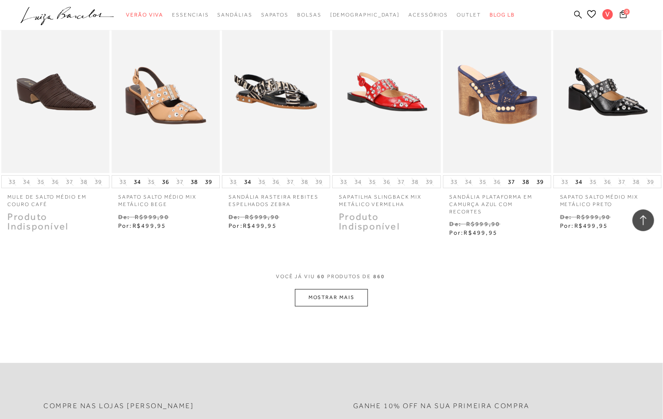
click at [329, 301] on button "MOSTRAR MAIS" at bounding box center [331, 297] width 73 height 17
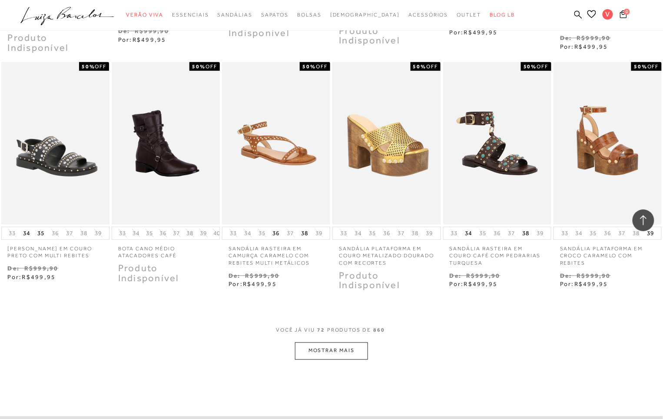
scroll to position [1302, 0]
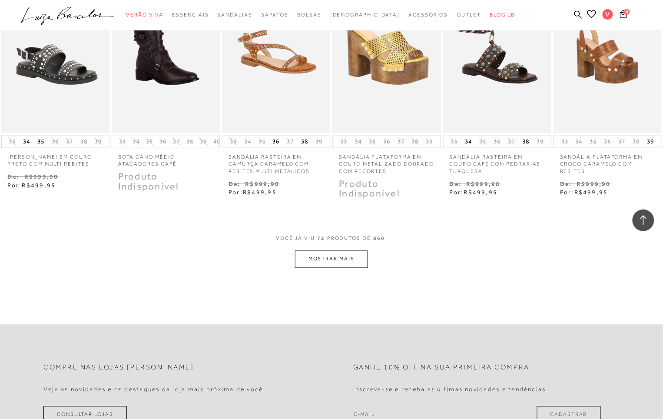
click at [315, 264] on button "MOSTRAR MAIS" at bounding box center [331, 259] width 73 height 17
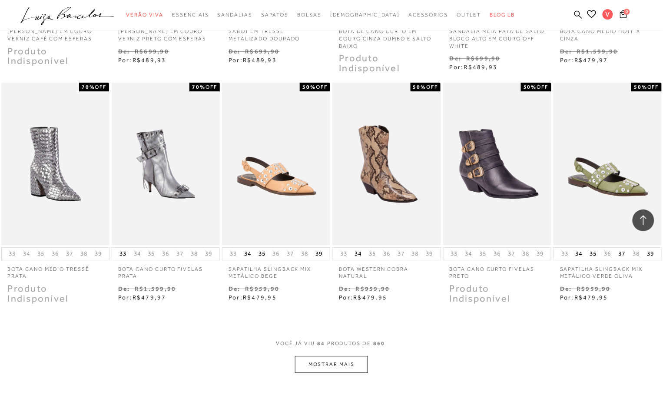
scroll to position [1668, 0]
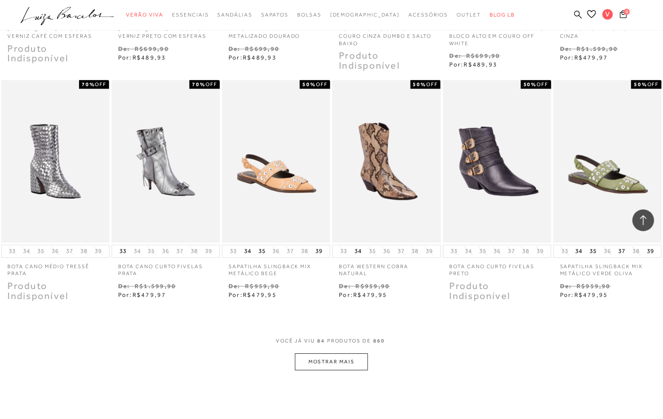
click at [343, 355] on button "MOSTRAR MAIS" at bounding box center [331, 361] width 73 height 17
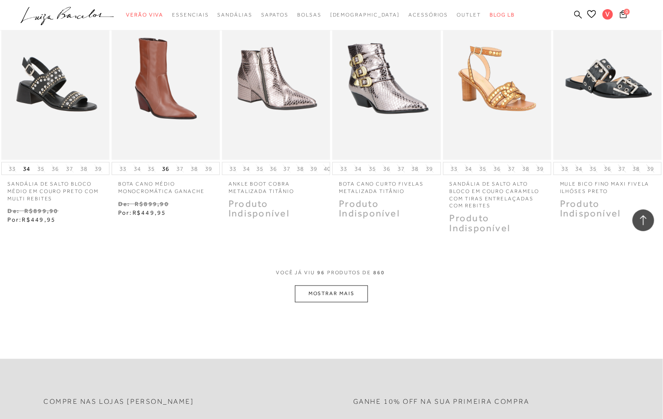
scroll to position [2249, 0]
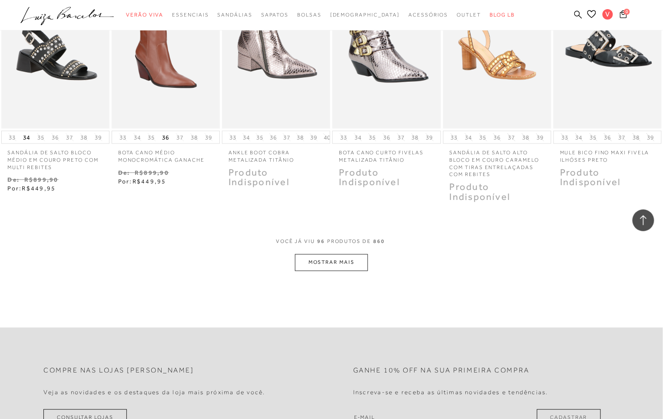
click at [337, 257] on button "MOSTRAR MAIS" at bounding box center [331, 262] width 73 height 17
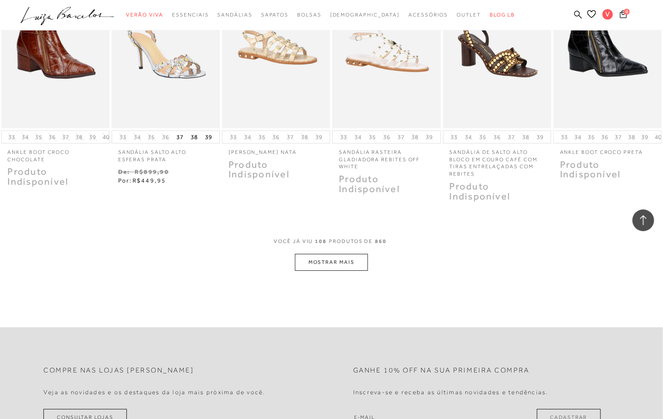
scroll to position [2745, 0]
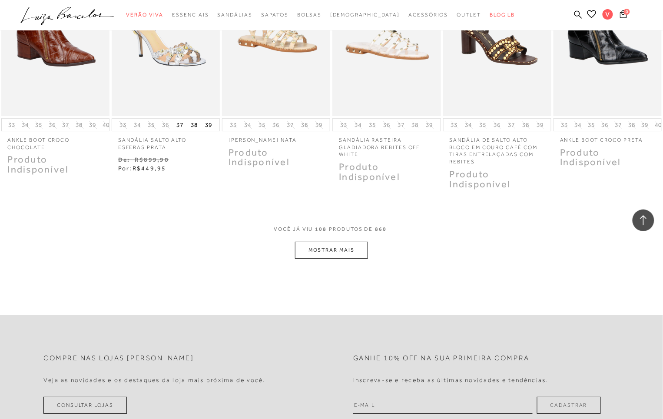
click at [349, 242] on button "MOSTRAR MAIS" at bounding box center [331, 250] width 73 height 17
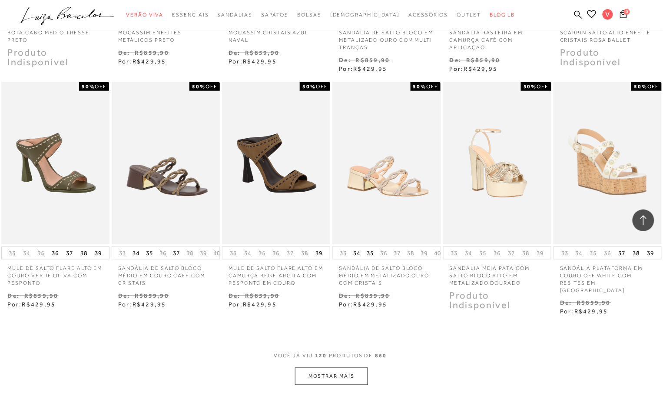
scroll to position [3129, 0]
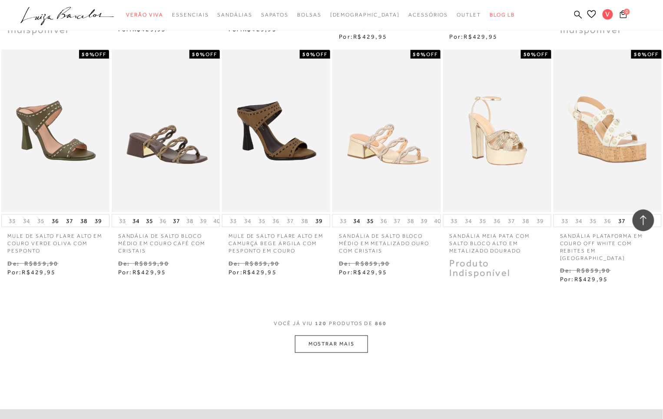
click at [363, 336] on button "MOSTRAR MAIS" at bounding box center [331, 344] width 73 height 17
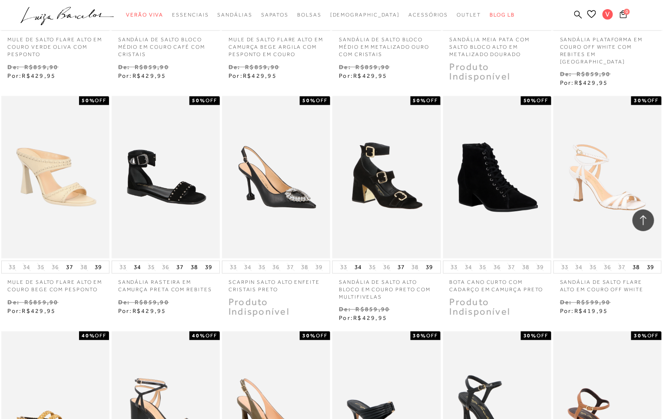
scroll to position [3549, 0]
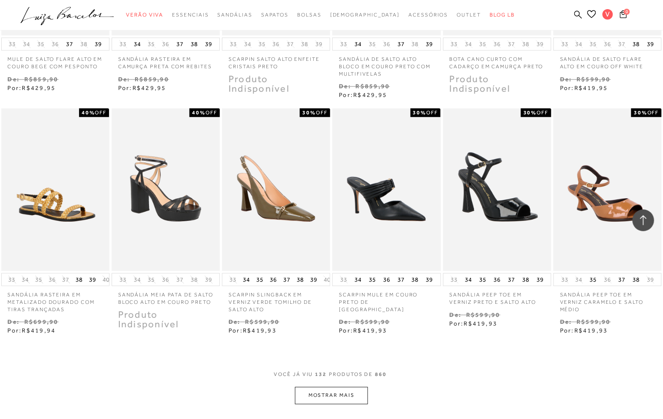
click at [320, 387] on button "MOSTRAR MAIS" at bounding box center [331, 395] width 73 height 17
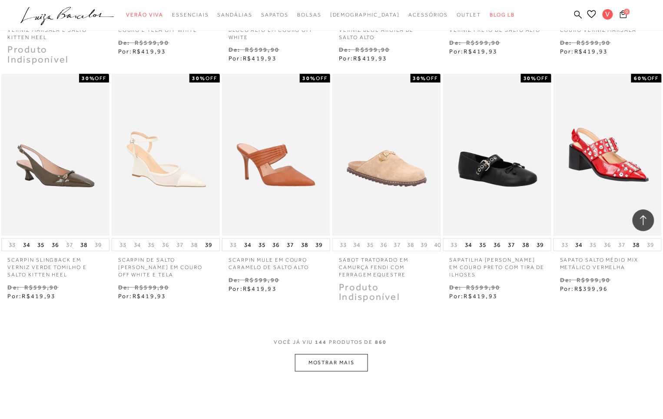
scroll to position [4068, 0]
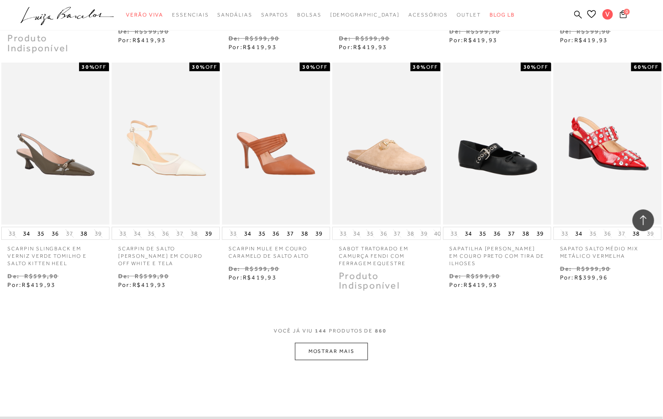
click at [327, 343] on button "MOSTRAR MAIS" at bounding box center [331, 351] width 73 height 17
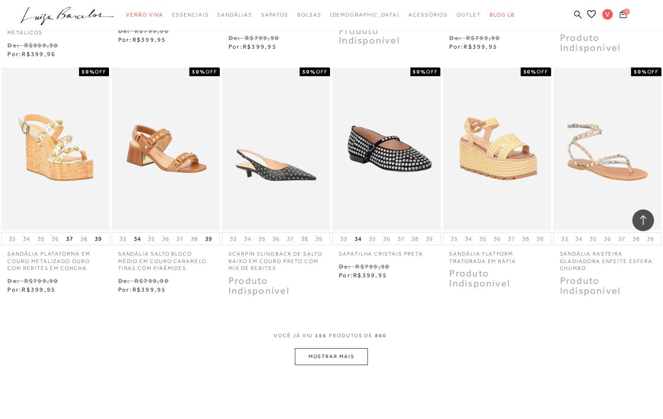
scroll to position [4581, 0]
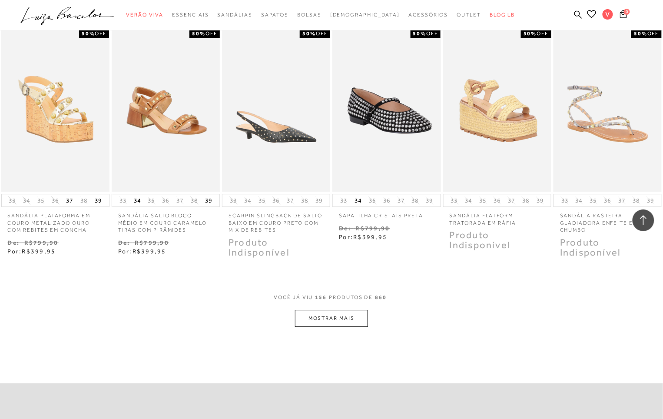
click at [340, 310] on button "MOSTRAR MAIS" at bounding box center [331, 318] width 73 height 17
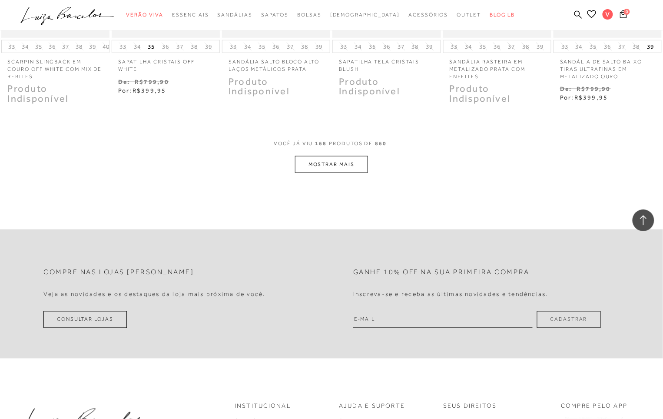
scroll to position [5218, 0]
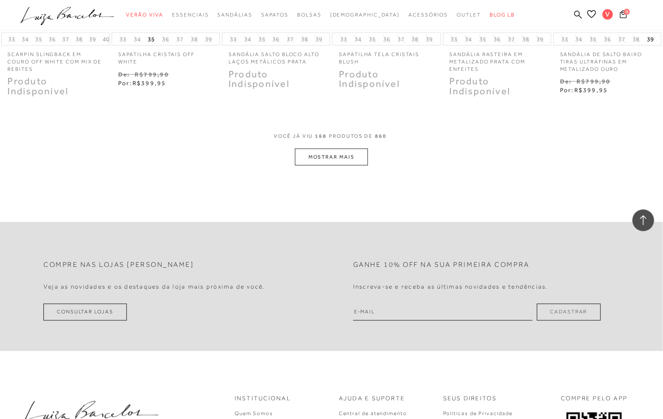
click at [339, 149] on button "MOSTRAR MAIS" at bounding box center [331, 157] width 73 height 17
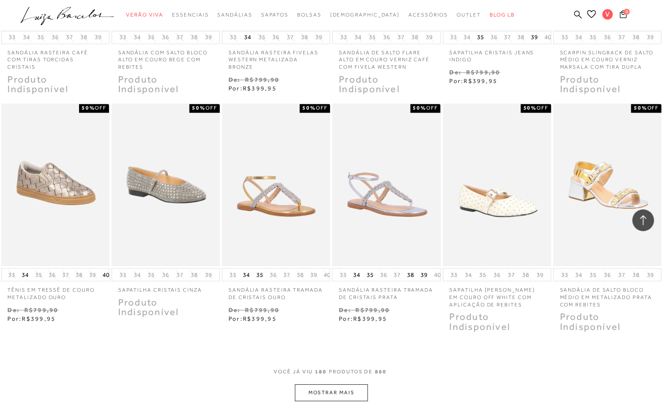
scroll to position [5472, 0]
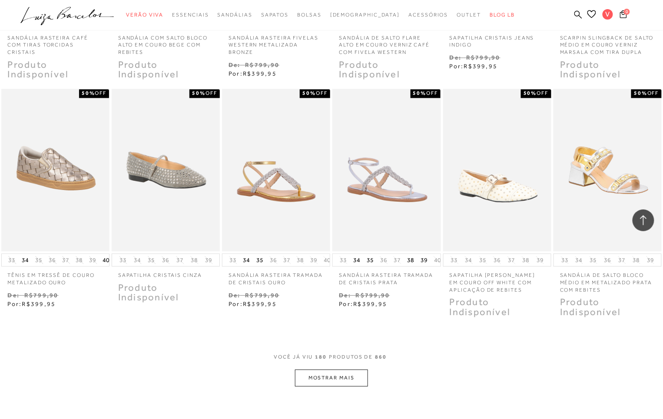
click at [351, 370] on button "MOSTRAR MAIS" at bounding box center [331, 378] width 73 height 17
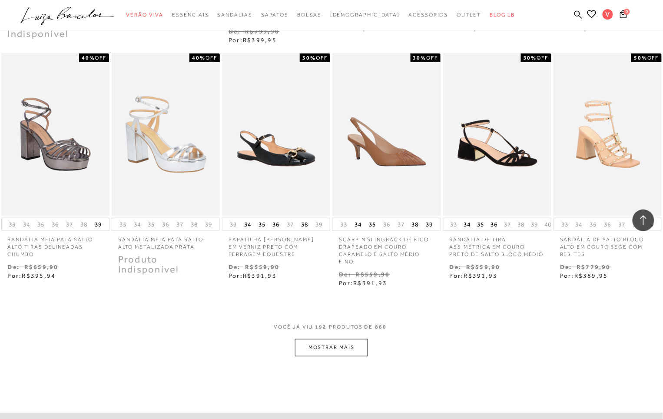
scroll to position [6061, 0]
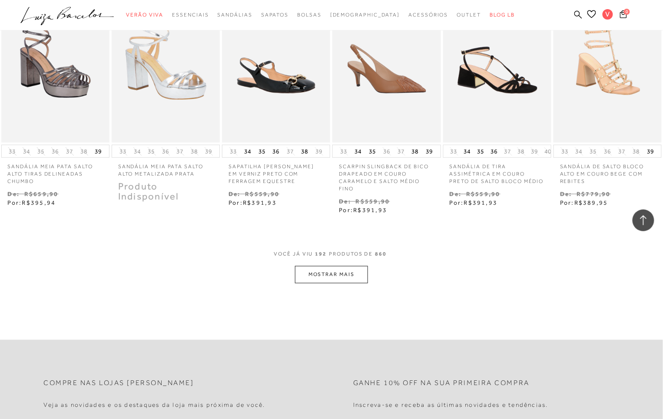
click at [337, 266] on button "MOSTRAR MAIS" at bounding box center [331, 274] width 73 height 17
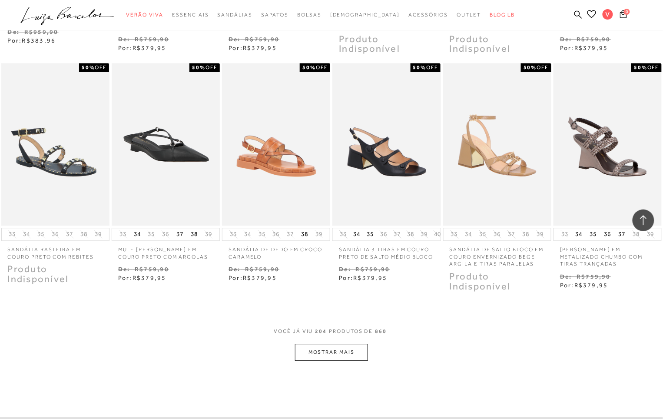
scroll to position [6406, 0]
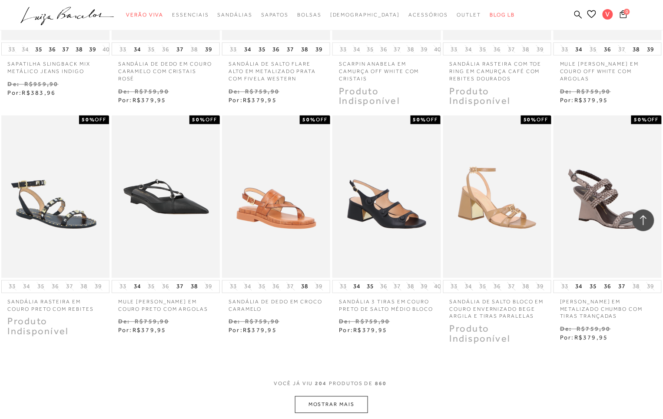
click at [333, 396] on button "MOSTRAR MAIS" at bounding box center [331, 404] width 73 height 17
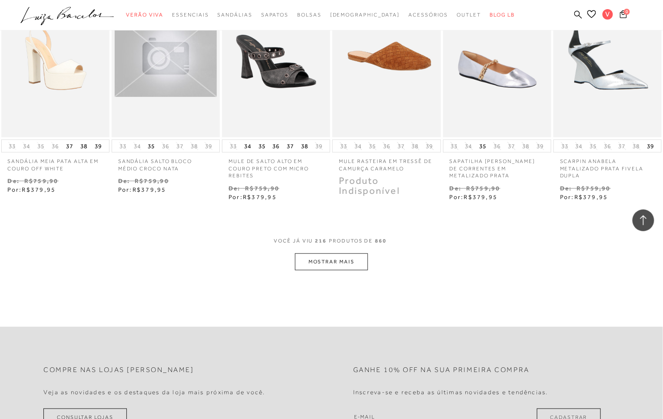
scroll to position [7040, 0]
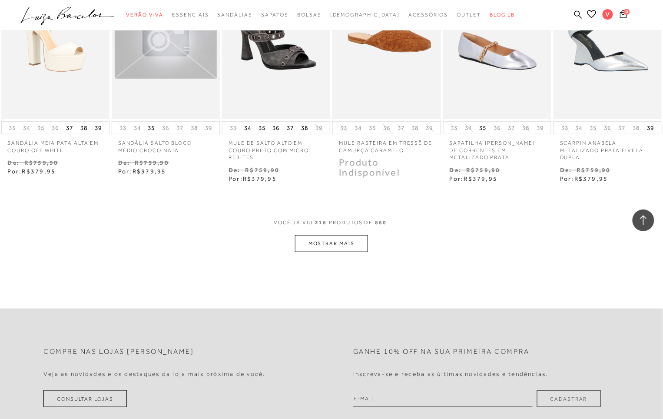
click at [357, 235] on button "MOSTRAR MAIS" at bounding box center [331, 243] width 73 height 17
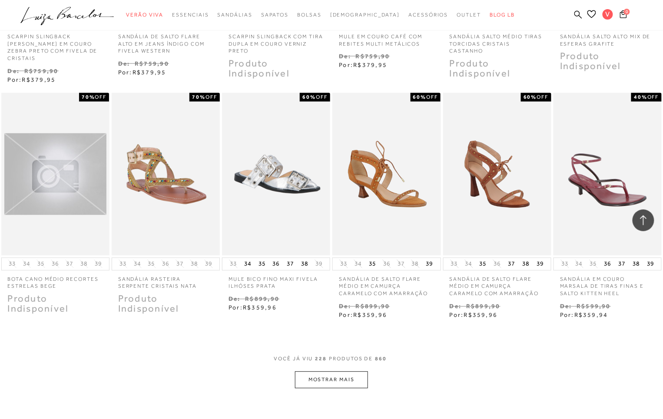
scroll to position [7422, 0]
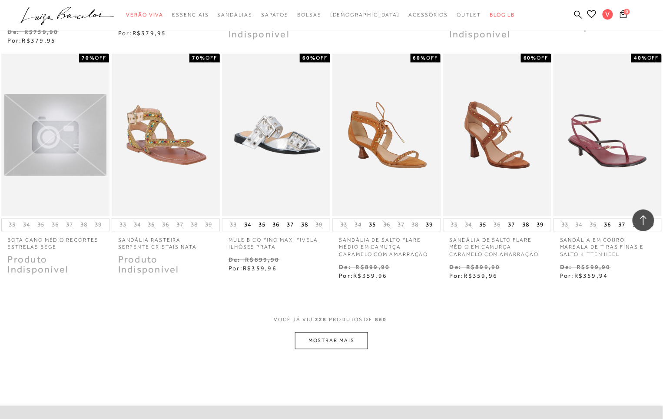
click at [324, 333] on button "MOSTRAR MAIS" at bounding box center [331, 341] width 73 height 17
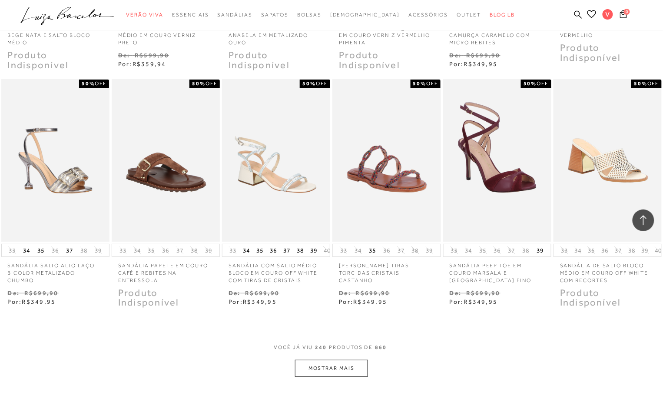
scroll to position [7918, 0]
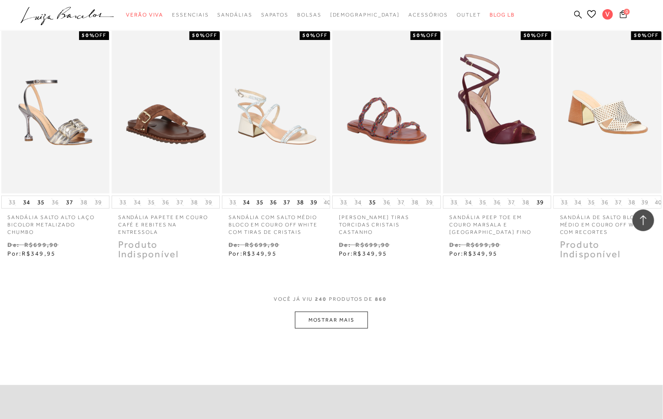
click at [326, 312] on button "MOSTRAR MAIS" at bounding box center [331, 320] width 73 height 17
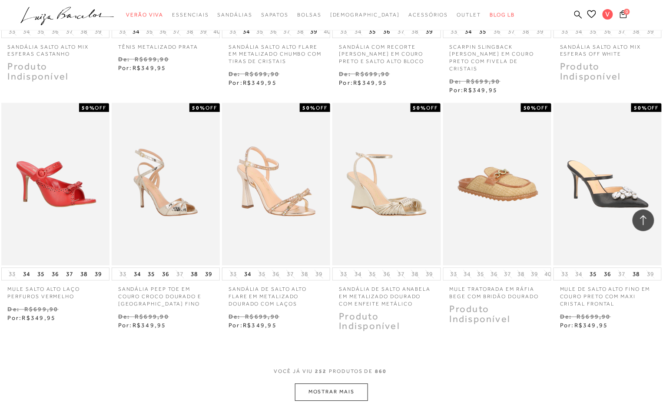
scroll to position [8347, 0]
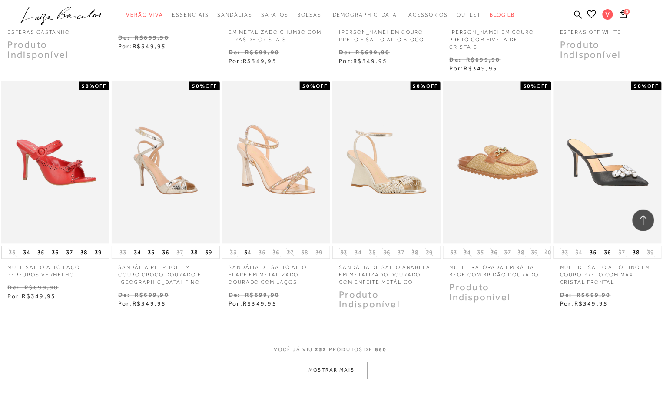
click at [354, 362] on button "MOSTRAR MAIS" at bounding box center [331, 370] width 73 height 17
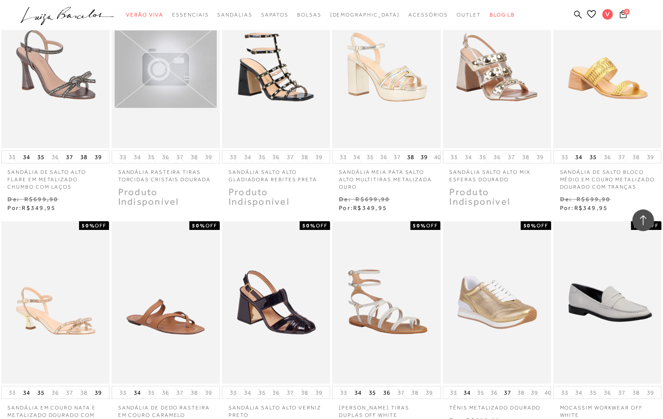
scroll to position [8796, 0]
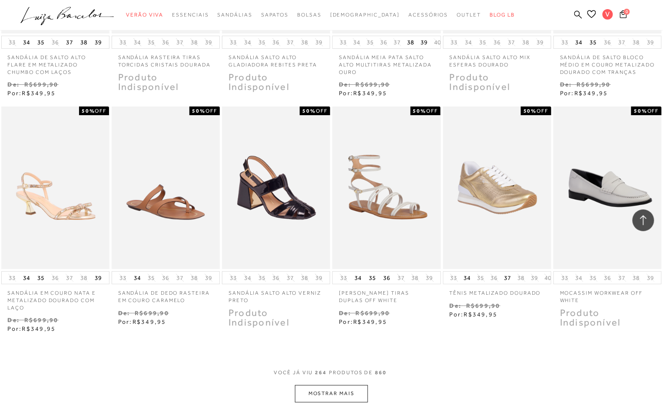
click at [339, 385] on button "MOSTRAR MAIS" at bounding box center [331, 393] width 73 height 17
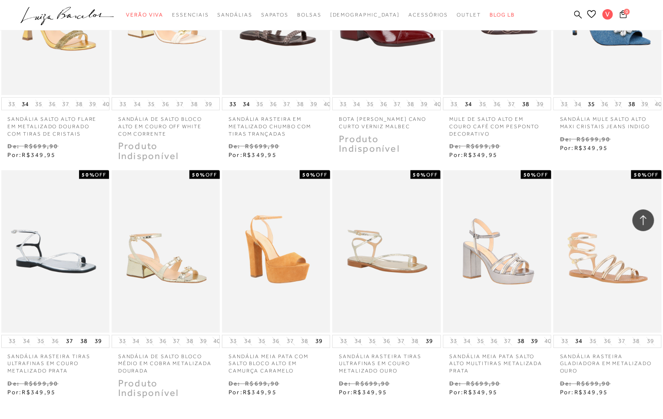
scroll to position [9338, 0]
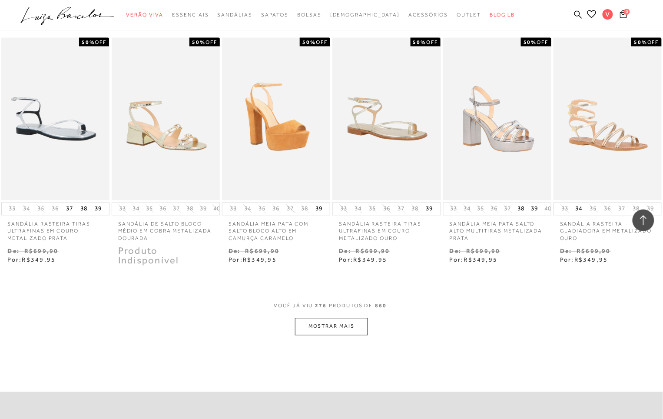
click at [319, 318] on button "MOSTRAR MAIS" at bounding box center [331, 326] width 73 height 17
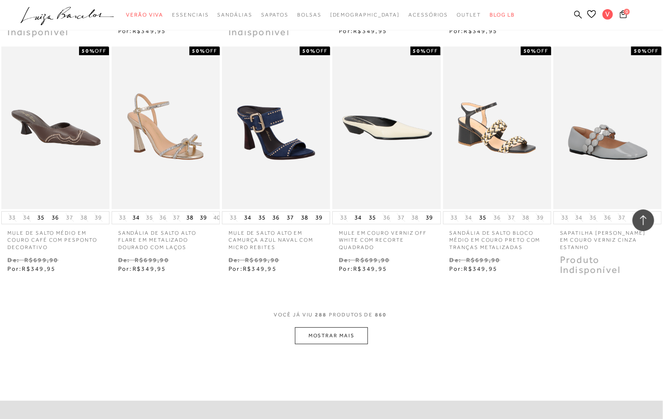
scroll to position [9855, 0]
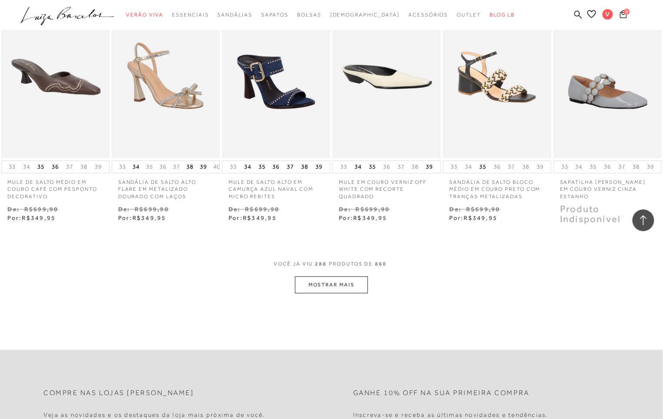
click at [342, 276] on button "MOSTRAR MAIS" at bounding box center [331, 284] width 73 height 17
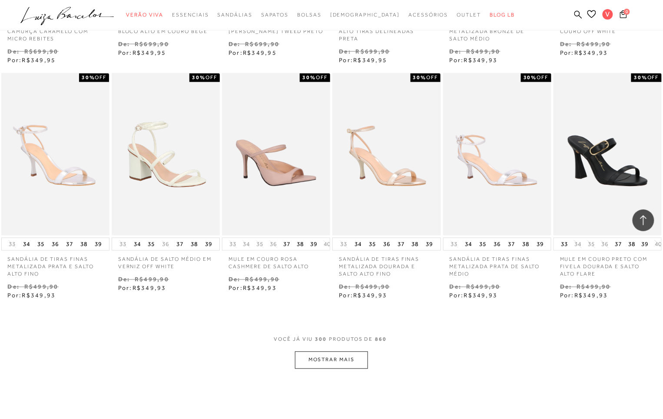
scroll to position [10277, 0]
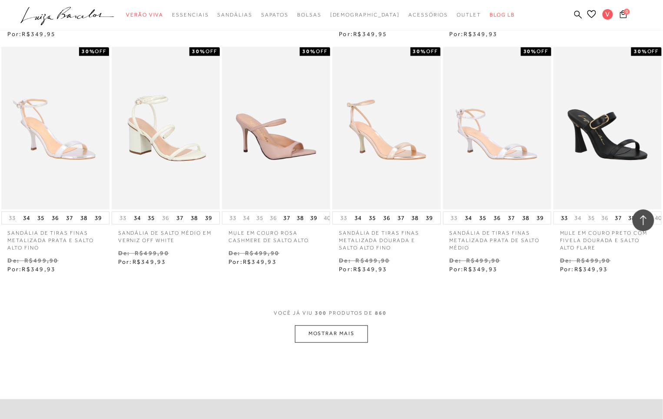
click at [343, 326] on button "MOSTRAR MAIS" at bounding box center [331, 334] width 73 height 17
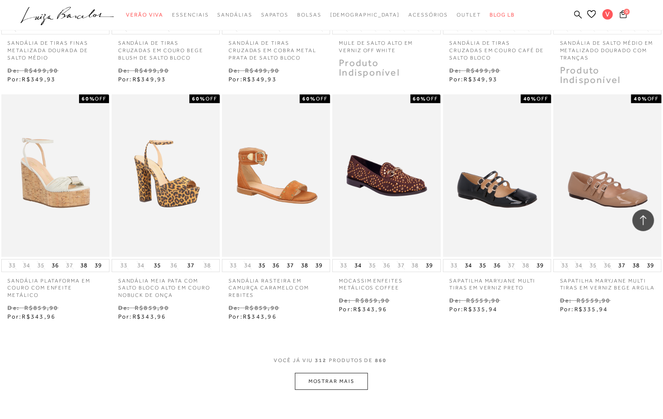
scroll to position [10799, 0]
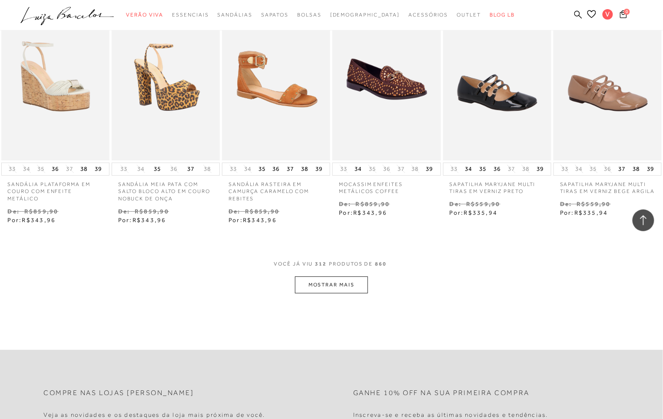
click at [342, 276] on button "MOSTRAR MAIS" at bounding box center [331, 284] width 73 height 17
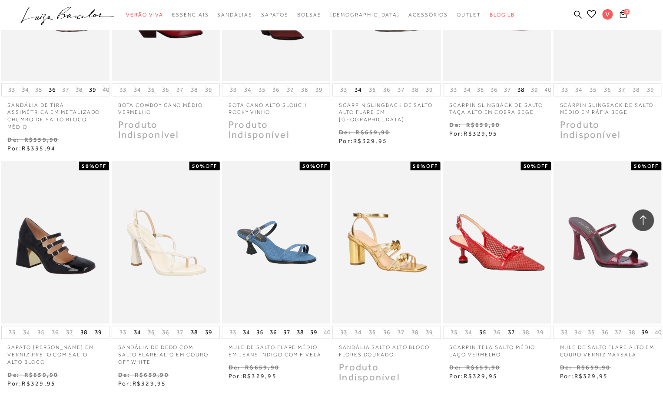
scroll to position [11229, 0]
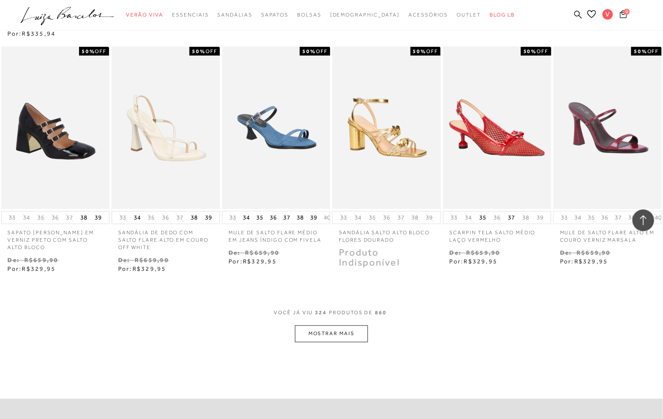
click at [325, 326] on button "MOSTRAR MAIS" at bounding box center [331, 334] width 73 height 17
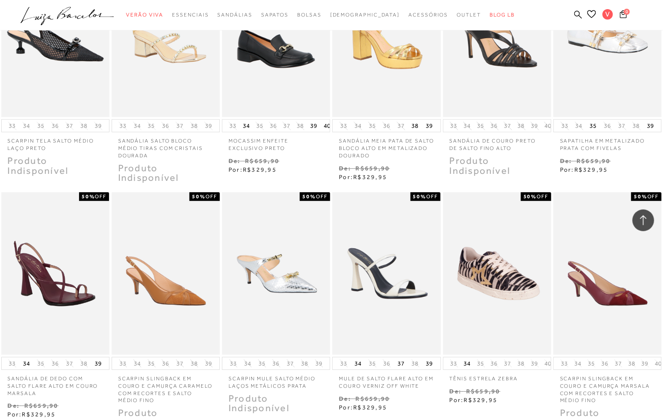
scroll to position [11705, 0]
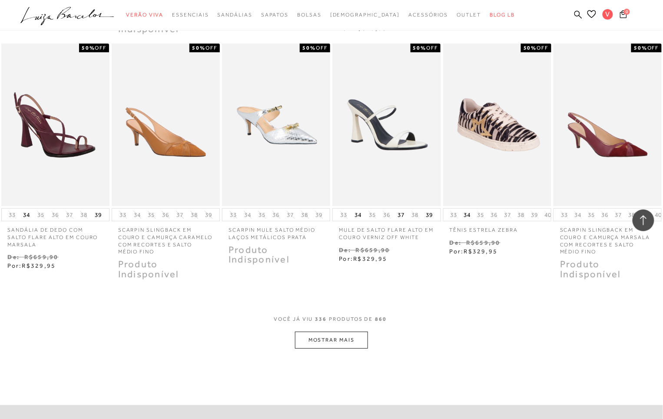
click at [353, 332] on button "MOSTRAR MAIS" at bounding box center [331, 340] width 73 height 17
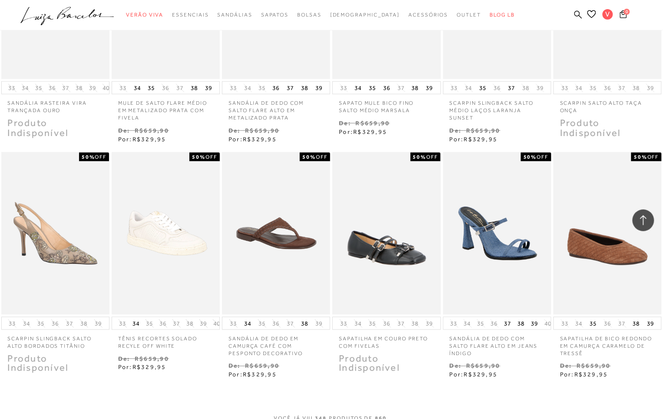
scroll to position [12169, 0]
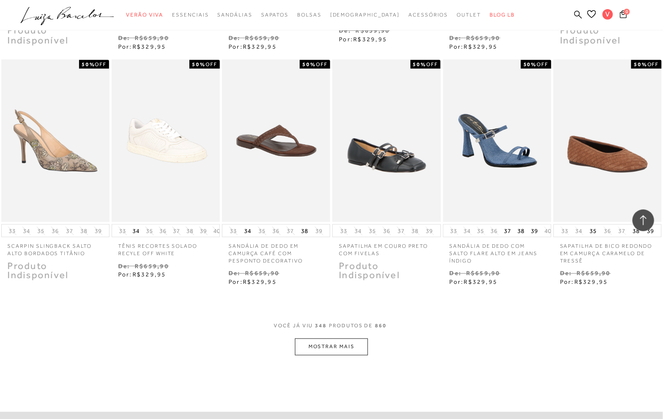
click at [338, 339] on button "MOSTRAR MAIS" at bounding box center [331, 347] width 73 height 17
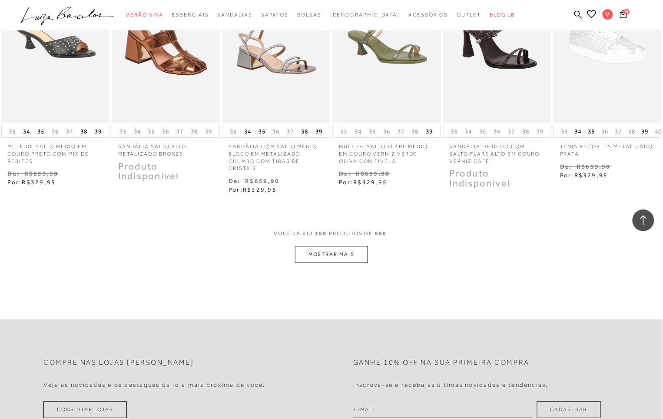
scroll to position [12651, 0]
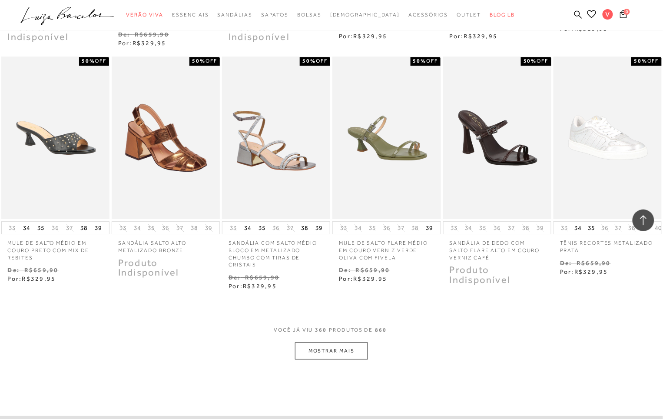
click at [330, 343] on button "MOSTRAR MAIS" at bounding box center [331, 351] width 73 height 17
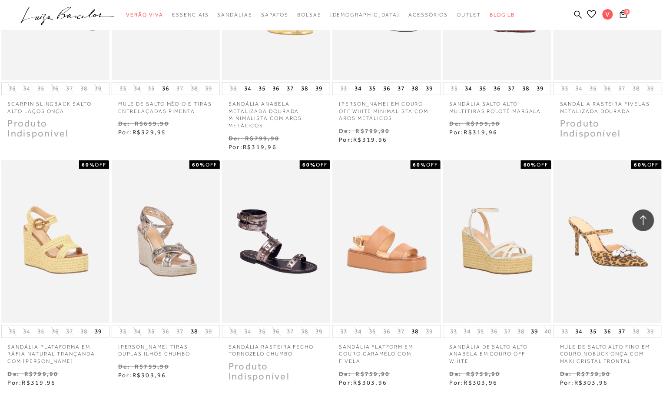
scroll to position [13165, 0]
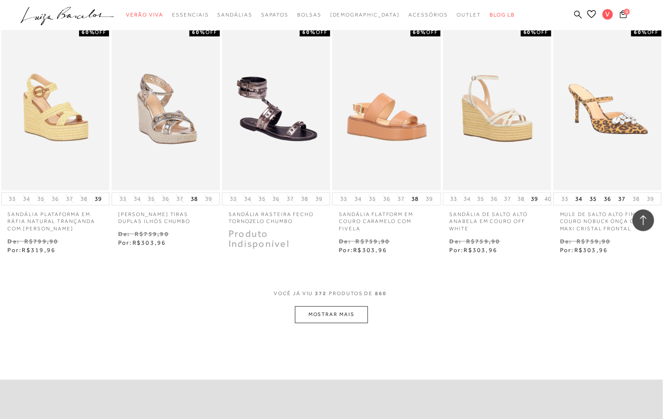
click at [349, 306] on button "MOSTRAR MAIS" at bounding box center [331, 314] width 73 height 17
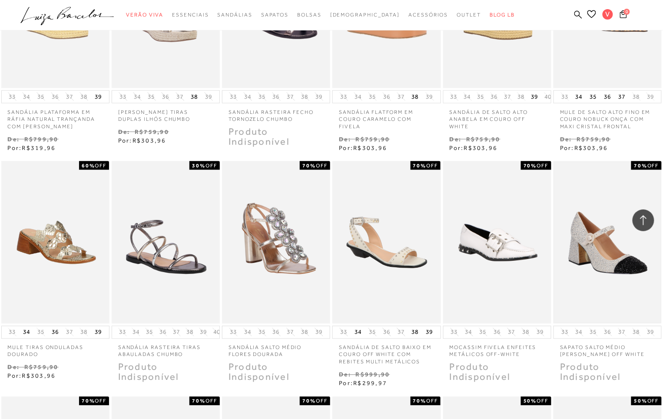
scroll to position [13311, 0]
